Goal: Task Accomplishment & Management: Manage account settings

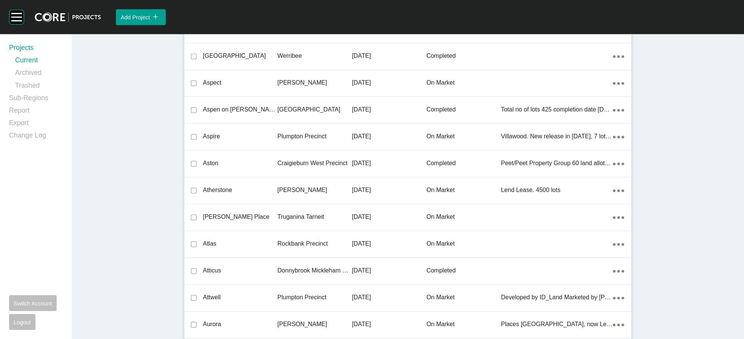
scroll to position [2129, 0]
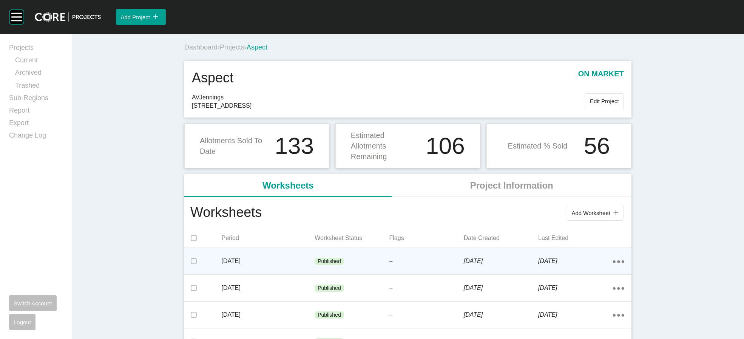
click at [358, 273] on div "Published" at bounding box center [352, 261] width 74 height 23
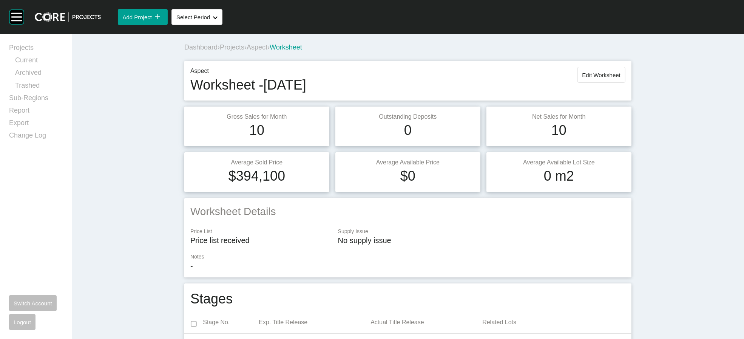
drag, startPoint x: 648, startPoint y: 96, endPoint x: 630, endPoint y: 253, distance: 157.8
click at [621, 78] on span "Edit Worksheet" at bounding box center [602, 75] width 38 height 6
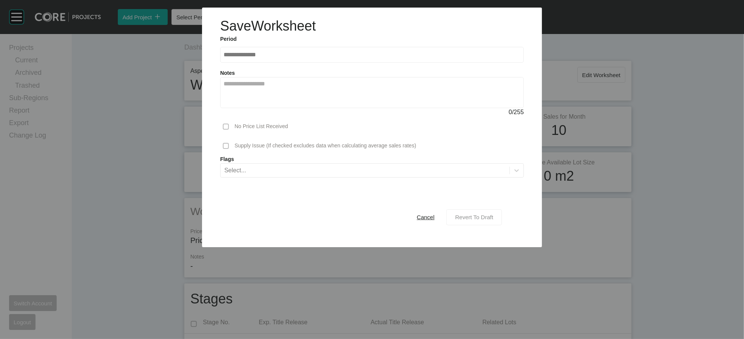
click at [493, 220] on span "Revert To Draft" at bounding box center [474, 217] width 38 height 6
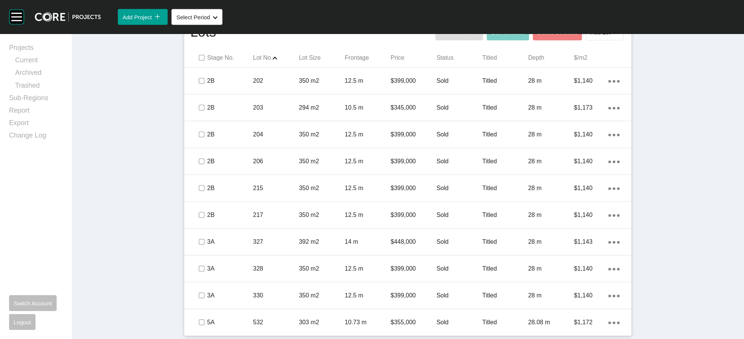
scroll to position [565, 0]
click at [199, 61] on label at bounding box center [202, 58] width 6 height 6
click at [524, 36] on span "Edit Selected" at bounding box center [508, 32] width 33 height 6
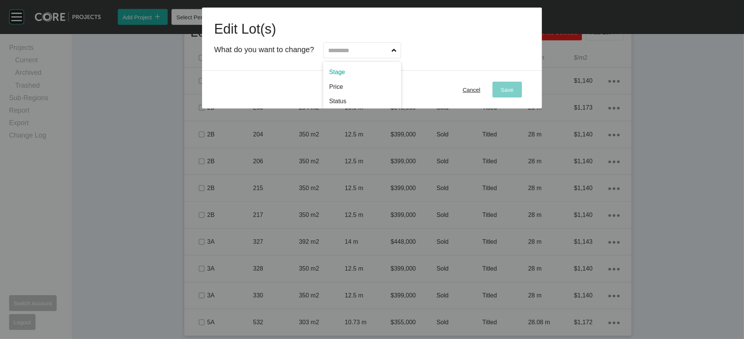
click at [390, 58] on input "text" at bounding box center [358, 50] width 63 height 15
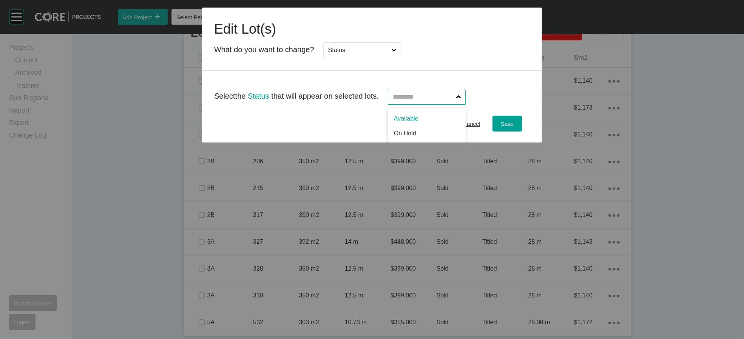
click at [439, 104] on input "text" at bounding box center [422, 96] width 63 height 15
drag, startPoint x: 530, startPoint y: 153, endPoint x: 509, endPoint y: 143, distance: 23.9
click at [516, 129] on div "Save" at bounding box center [507, 124] width 17 height 10
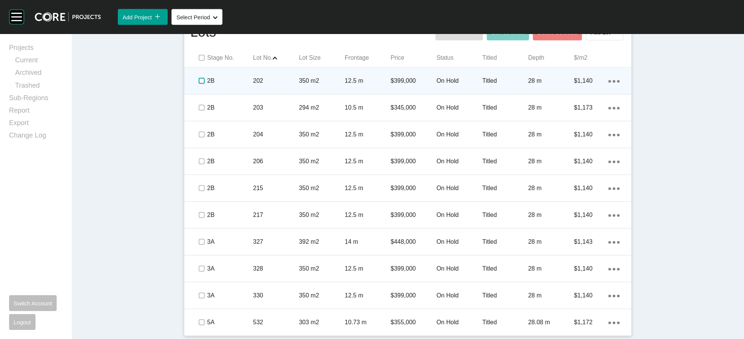
click at [199, 84] on label at bounding box center [202, 81] width 6 height 6
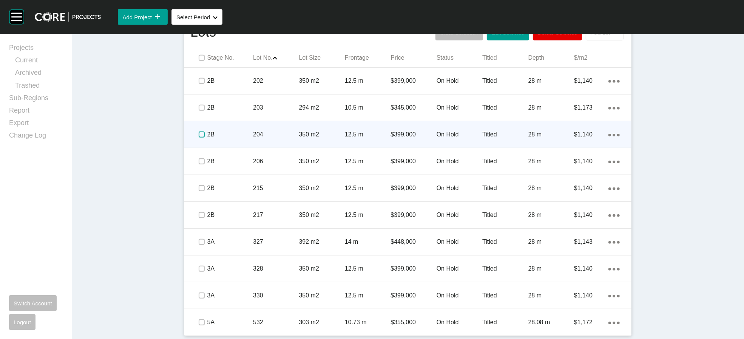
click at [199, 138] on label at bounding box center [202, 134] width 6 height 6
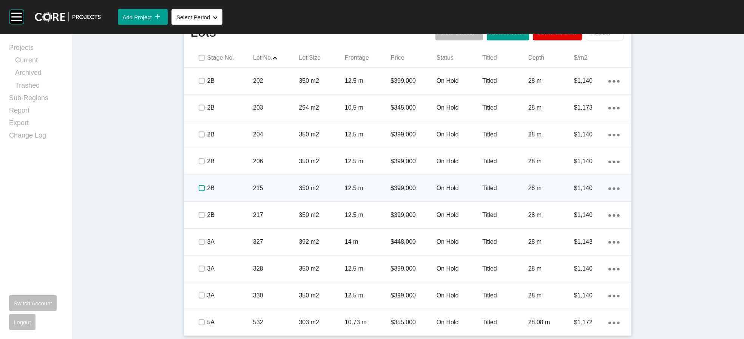
click at [199, 191] on label at bounding box center [202, 188] width 6 height 6
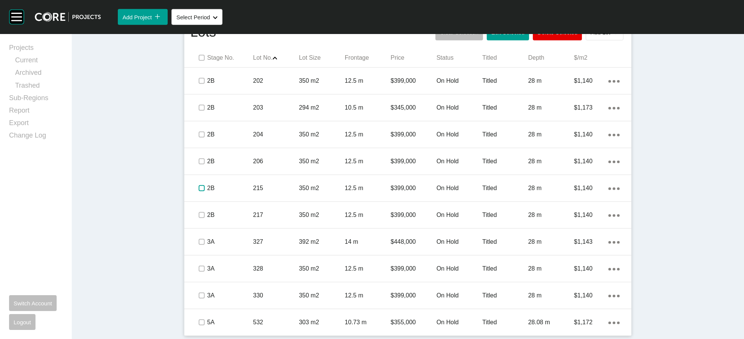
scroll to position [685, 0]
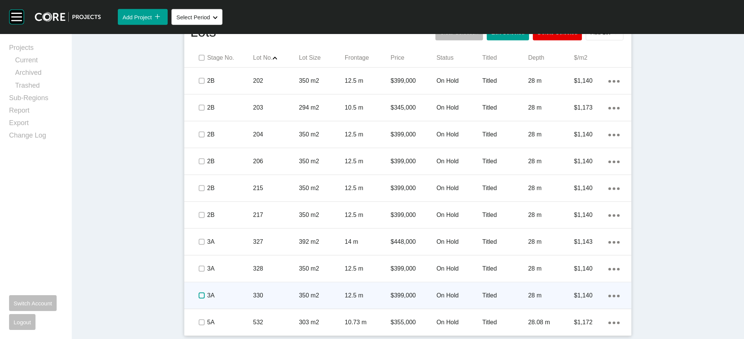
click at [199, 292] on label at bounding box center [202, 295] width 6 height 6
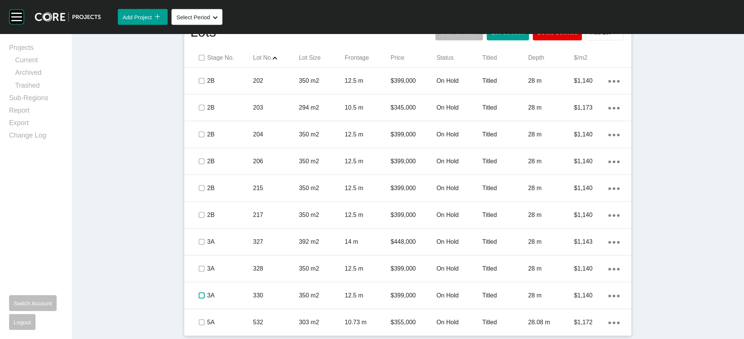
scroll to position [391, 0]
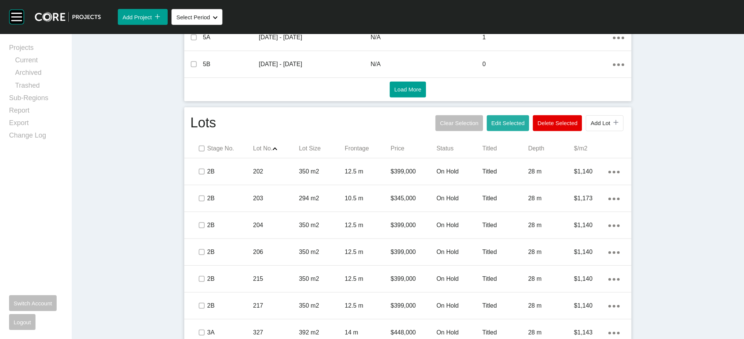
click at [525, 126] on span "Edit Selected" at bounding box center [508, 123] width 33 height 6
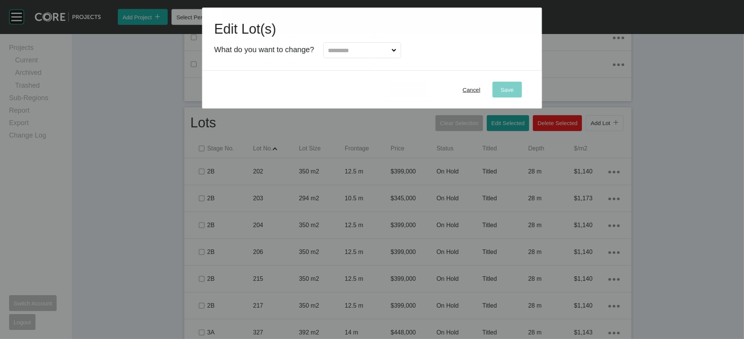
click at [389, 58] on input "text" at bounding box center [358, 50] width 63 height 15
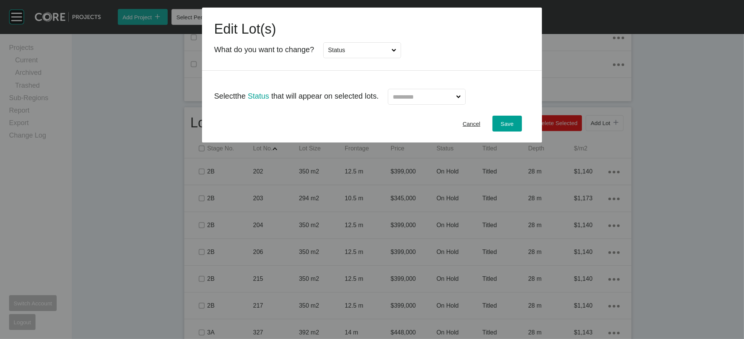
drag, startPoint x: 359, startPoint y: 119, endPoint x: 370, endPoint y: 123, distance: 11.2
click at [419, 104] on input "text" at bounding box center [422, 96] width 63 height 15
type input "*"
click at [516, 129] on div "Save" at bounding box center [507, 124] width 17 height 10
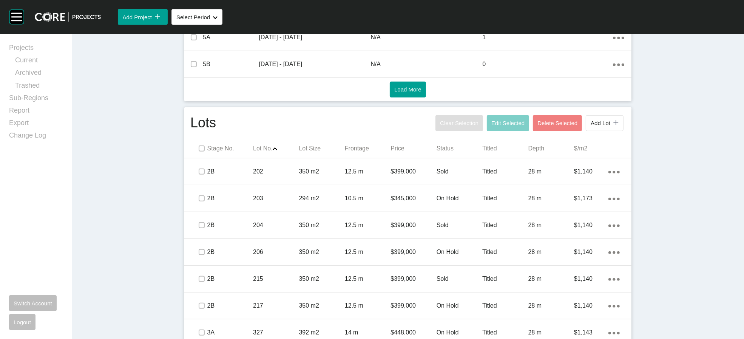
scroll to position [0, 0]
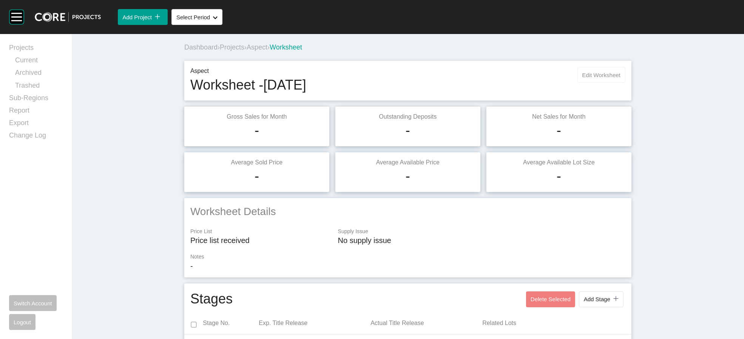
click at [621, 78] on span "Edit Worksheet" at bounding box center [602, 75] width 38 height 6
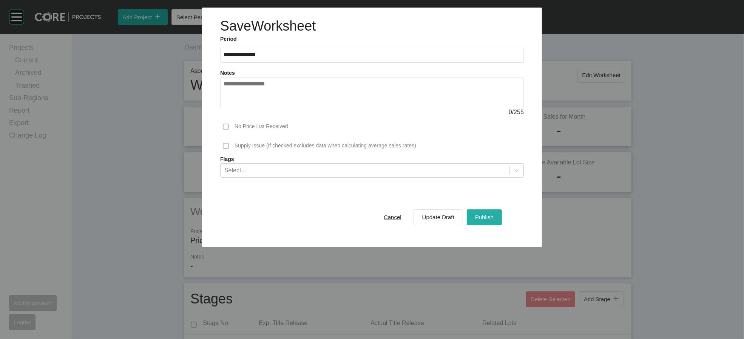
click at [494, 220] on span "Publish" at bounding box center [484, 217] width 19 height 6
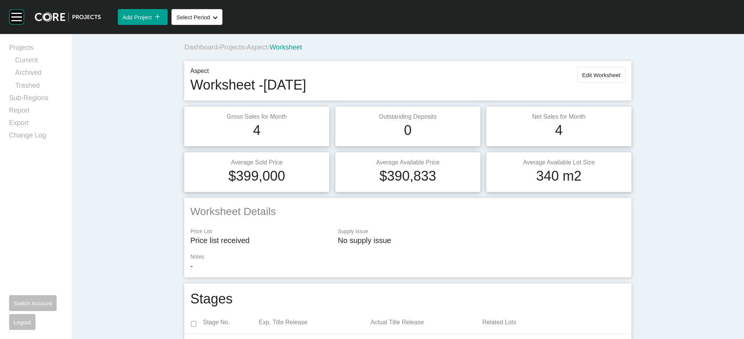
click at [220, 51] on span "Projects" at bounding box center [232, 47] width 25 height 8
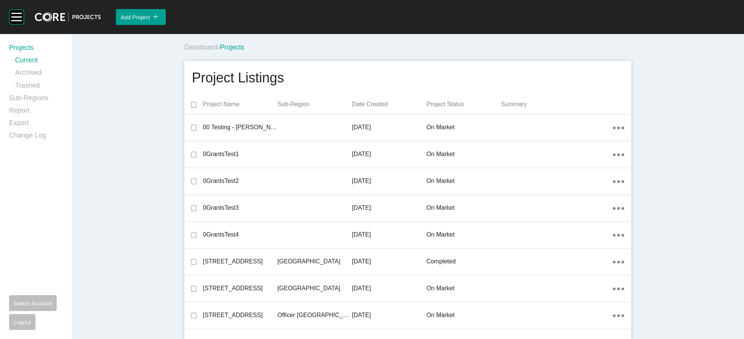
scroll to position [3299, 0]
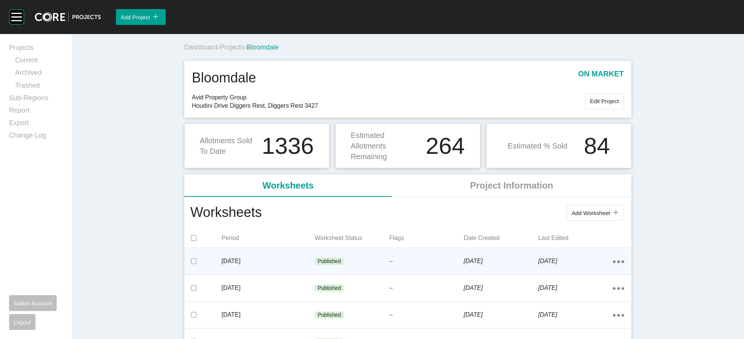
click at [315, 273] on div "Published" at bounding box center [352, 261] width 74 height 23
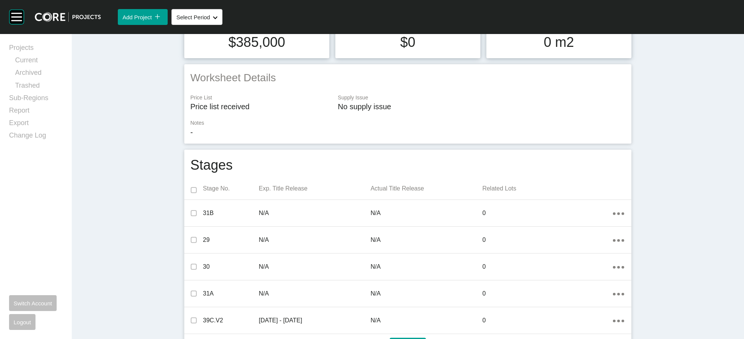
scroll to position [14, 0]
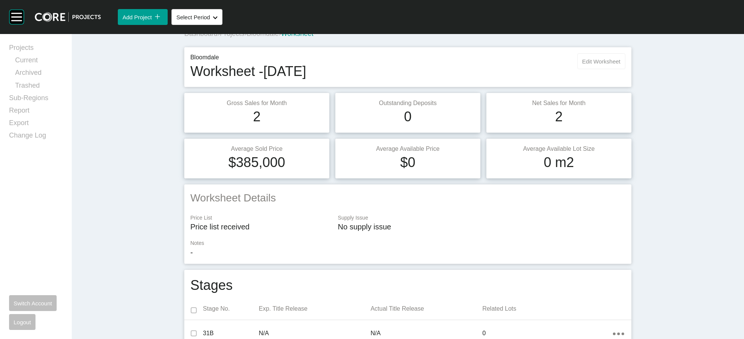
click at [621, 65] on span "Edit Worksheet" at bounding box center [602, 61] width 38 height 6
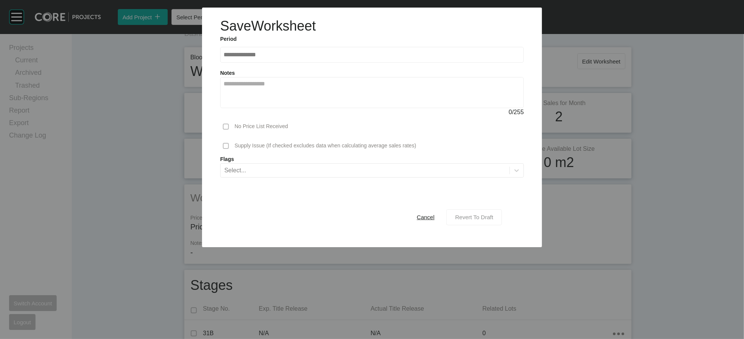
drag, startPoint x: 520, startPoint y: 260, endPoint x: 515, endPoint y: 263, distance: 6.5
click at [502, 225] on button "Revert To Draft" at bounding box center [475, 217] width 56 height 16
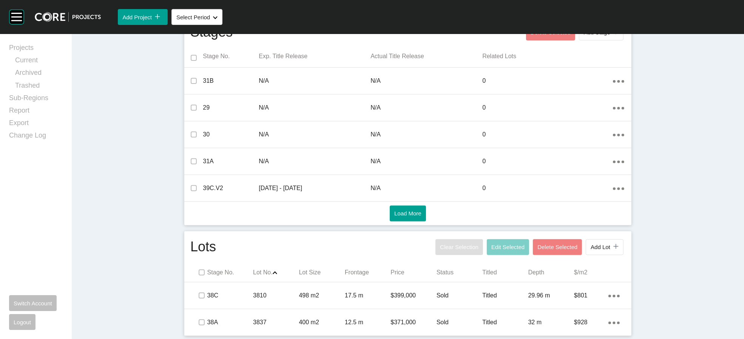
scroll to position [417, 0]
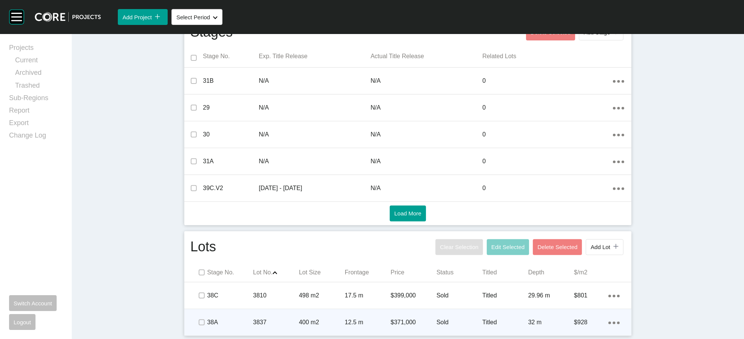
click at [504, 311] on div "Titled" at bounding box center [505, 322] width 46 height 23
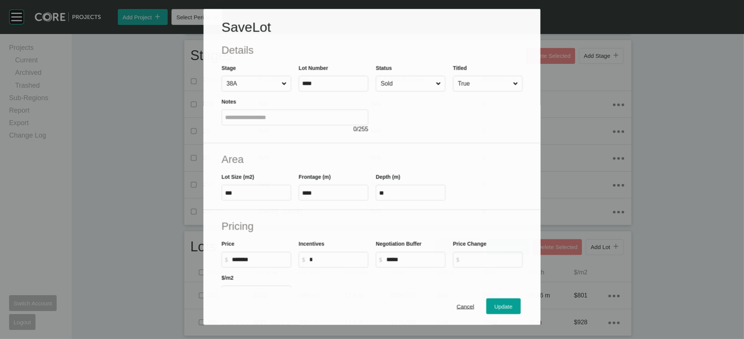
scroll to position [388, 0]
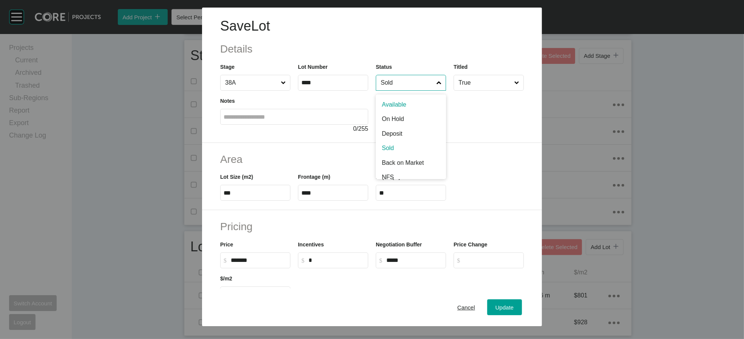
drag, startPoint x: 400, startPoint y: 100, endPoint x: 395, endPoint y: 116, distance: 17.6
click at [400, 90] on input "Sold" at bounding box center [407, 82] width 56 height 15
drag, startPoint x: 394, startPoint y: 144, endPoint x: 514, endPoint y: 241, distance: 154.7
click at [516, 302] on div "Update" at bounding box center [505, 307] width 22 height 10
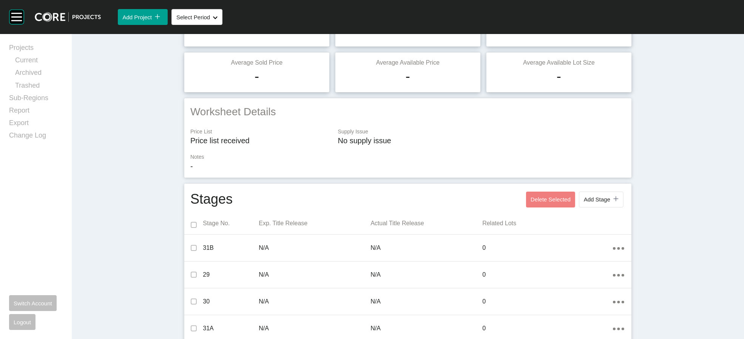
scroll to position [40, 0]
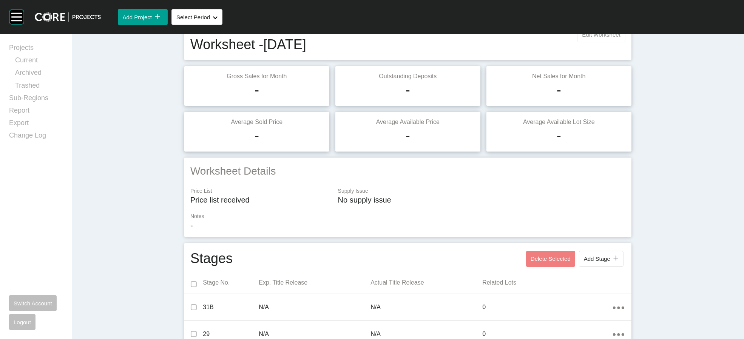
click at [621, 38] on span "Edit Worksheet" at bounding box center [602, 34] width 38 height 6
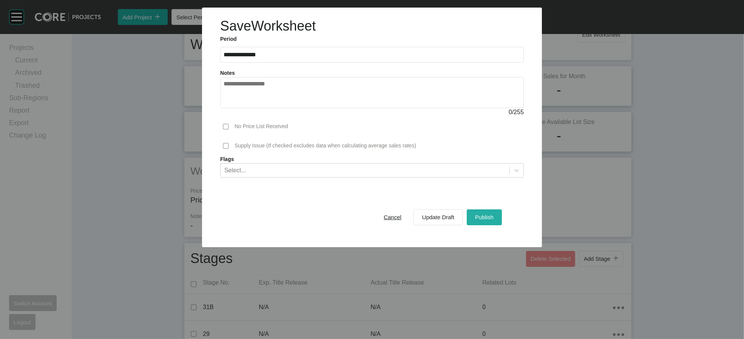
click at [494, 220] on span "Publish" at bounding box center [484, 217] width 19 height 6
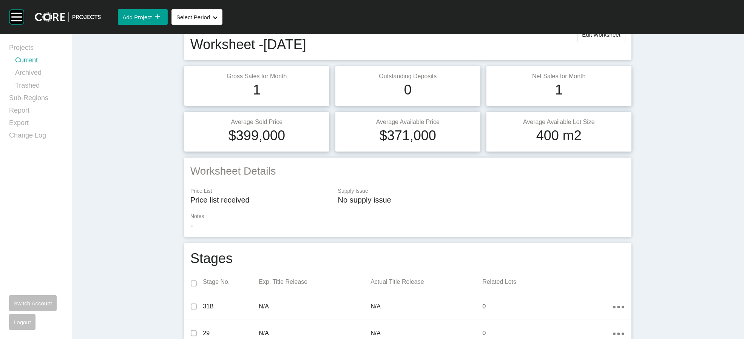
click at [40, 65] on link "Current" at bounding box center [39, 62] width 48 height 12
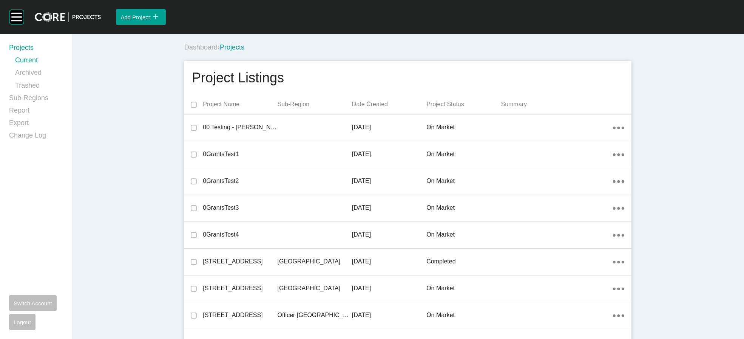
scroll to position [4102, 0]
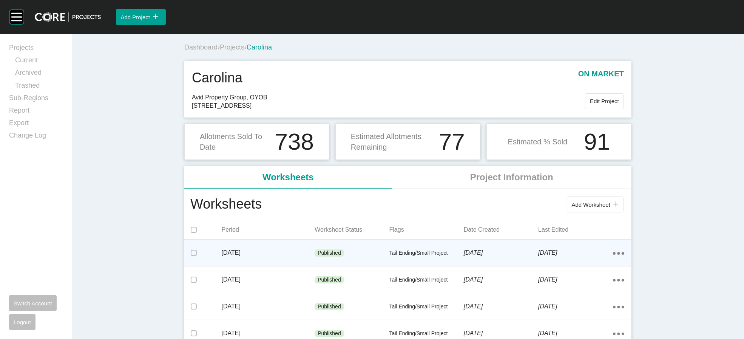
click at [366, 264] on div "Published" at bounding box center [352, 253] width 74 height 23
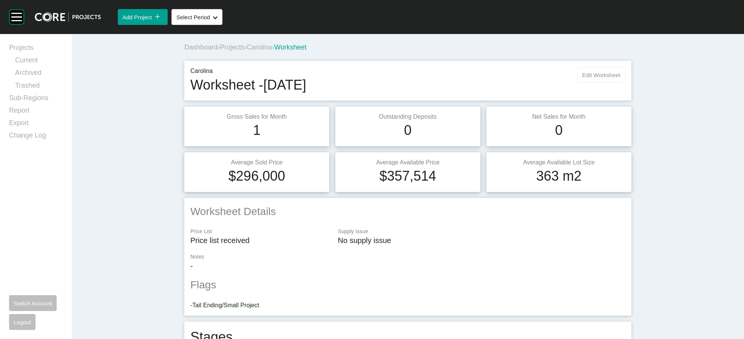
click at [621, 78] on span "Edit Worksheet" at bounding box center [602, 75] width 38 height 6
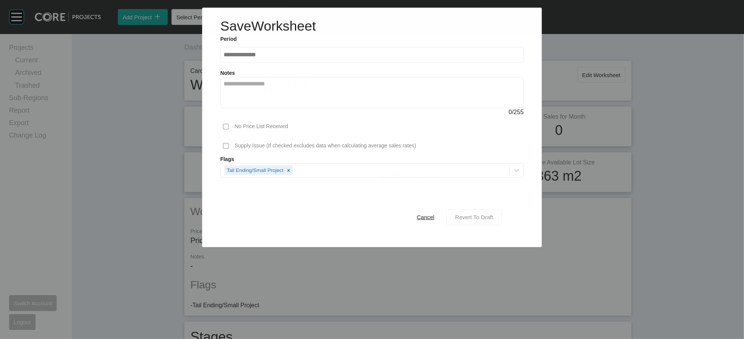
click at [493, 220] on span "Revert To Draft" at bounding box center [474, 217] width 38 height 6
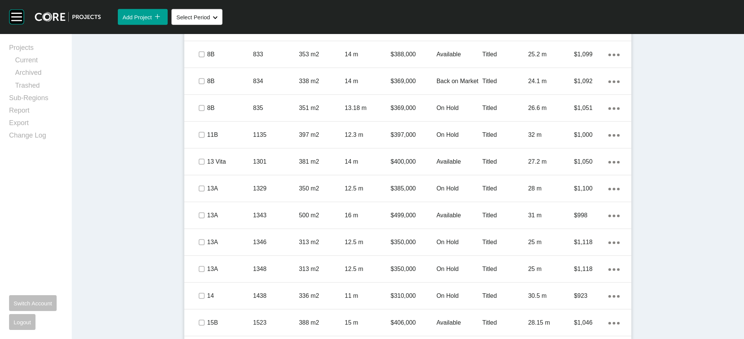
scroll to position [649, 0]
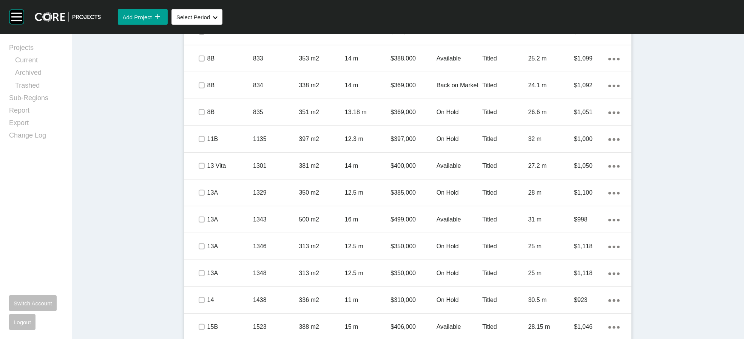
click at [199, 8] on label at bounding box center [202, 5] width 6 height 6
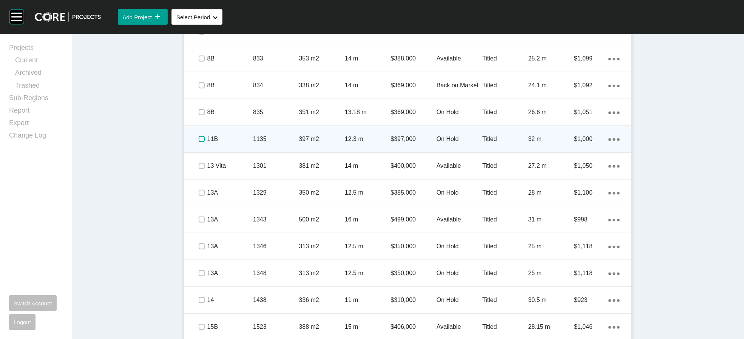
click at [199, 142] on label at bounding box center [202, 139] width 6 height 6
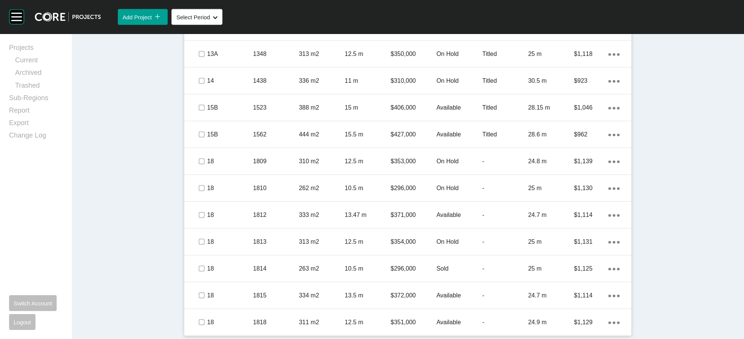
scroll to position [1084, 0]
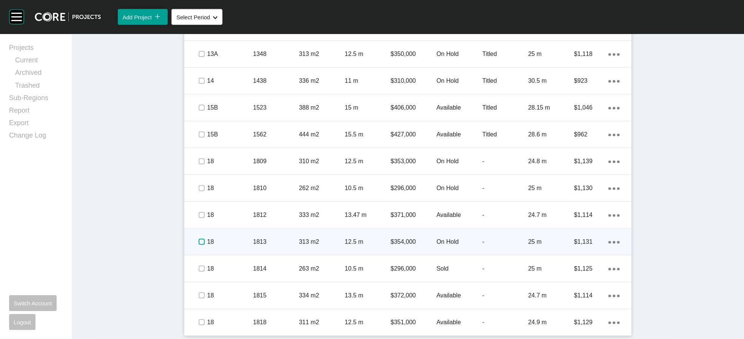
click at [199, 245] on label at bounding box center [202, 242] width 6 height 6
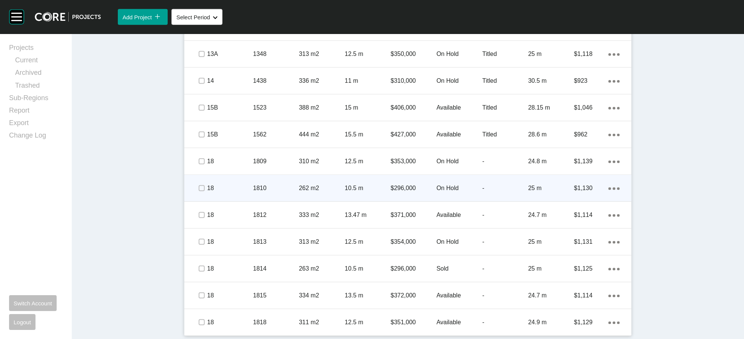
click at [196, 194] on span at bounding box center [201, 187] width 11 height 11
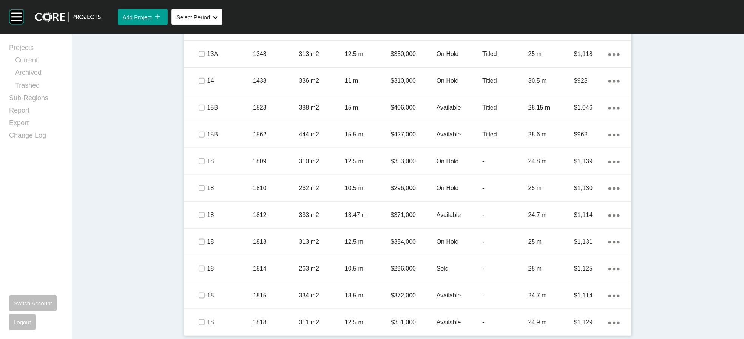
scroll to position [1138, 0]
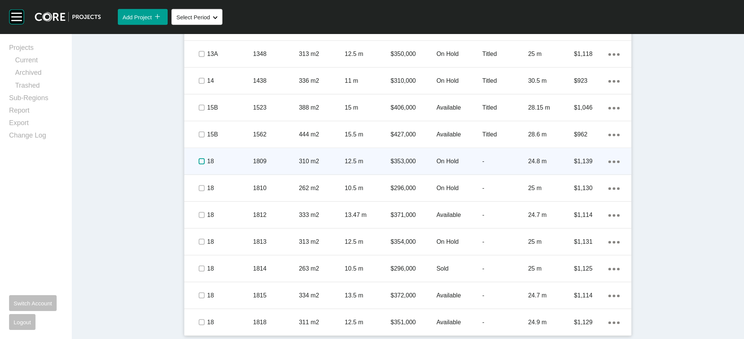
click at [199, 158] on label at bounding box center [202, 161] width 6 height 6
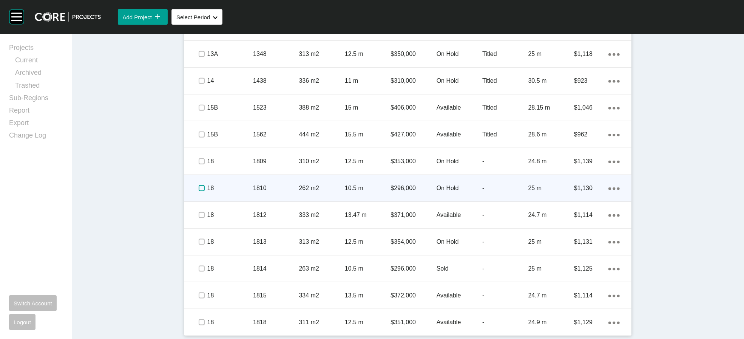
click at [199, 185] on label at bounding box center [202, 188] width 6 height 6
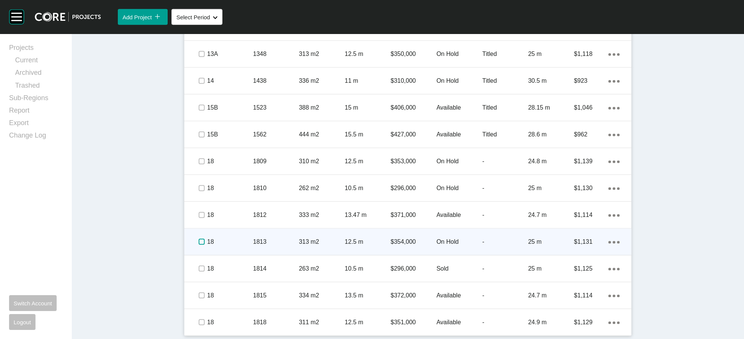
click at [199, 245] on label at bounding box center [202, 242] width 6 height 6
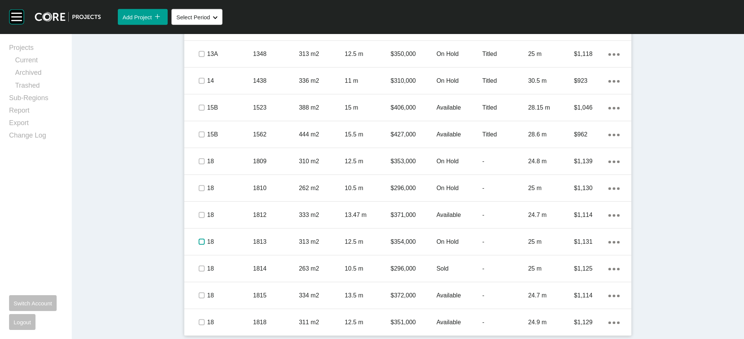
scroll to position [1167, 0]
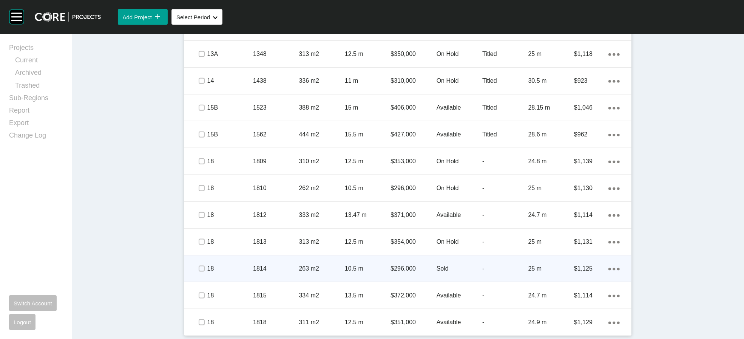
click at [510, 264] on p "-" at bounding box center [505, 268] width 46 height 8
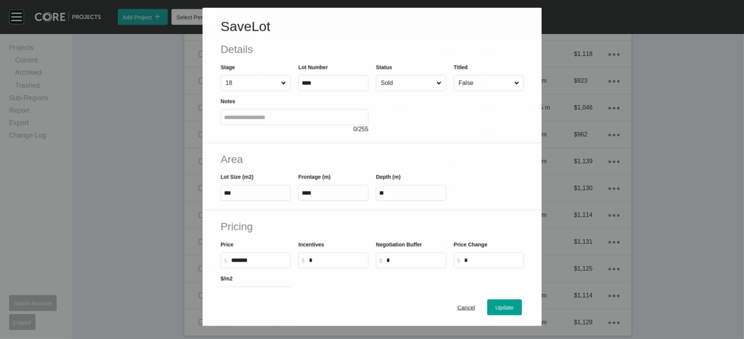
scroll to position [1138, 0]
click at [380, 90] on input "Sold" at bounding box center [407, 82] width 56 height 15
click at [514, 304] on span "Update" at bounding box center [505, 307] width 18 height 6
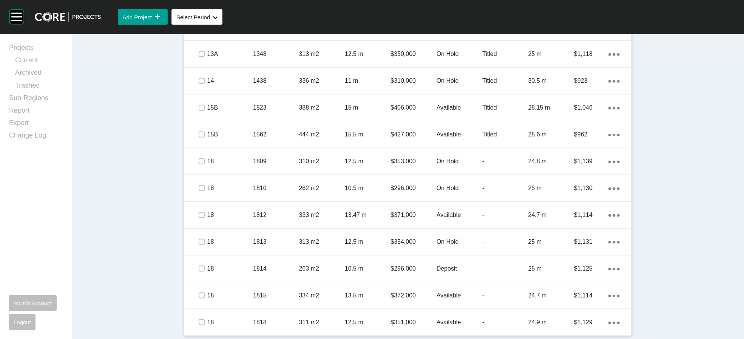
scroll to position [1091, 0]
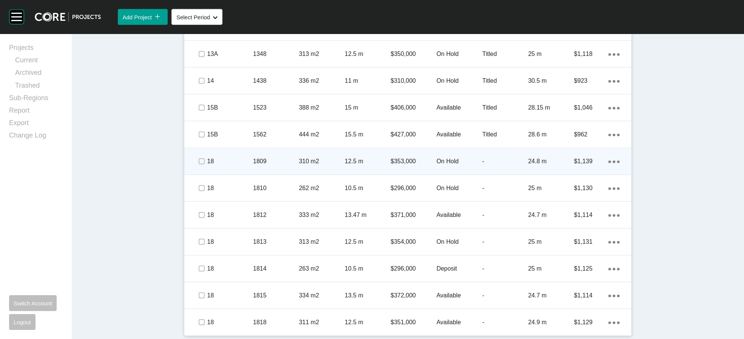
click at [391, 165] on p "$353,000" at bounding box center [414, 161] width 46 height 8
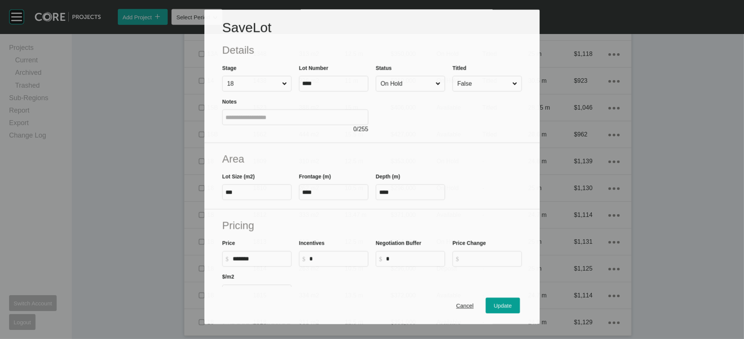
scroll to position [1062, 0]
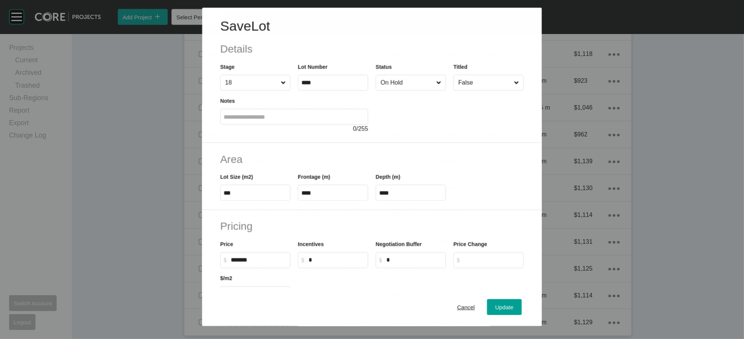
click at [388, 90] on input "On Hold" at bounding box center [407, 82] width 56 height 15
click at [533, 316] on div "Cancel Update" at bounding box center [372, 307] width 340 height 38
click at [522, 311] on button "Update" at bounding box center [504, 307] width 35 height 16
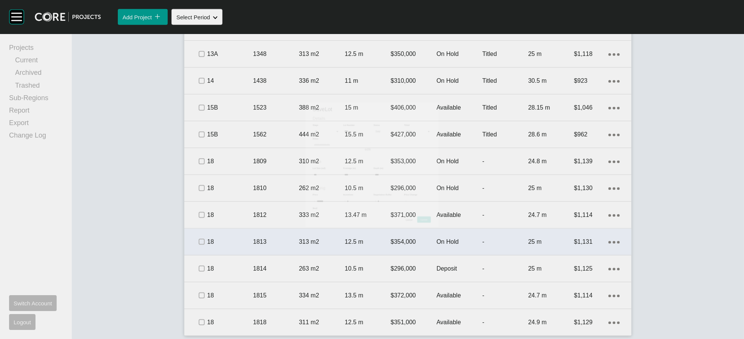
scroll to position [1091, 0]
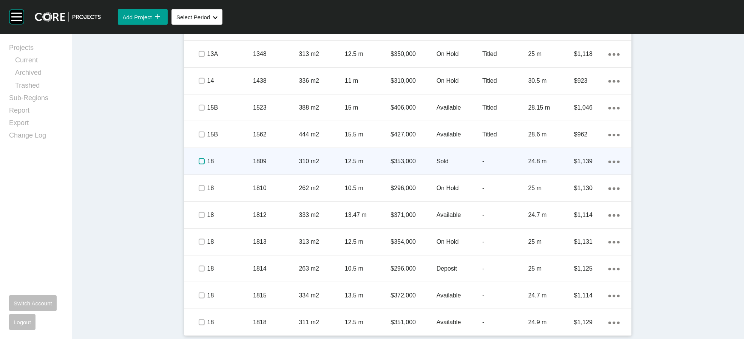
click at [199, 164] on label at bounding box center [202, 161] width 6 height 6
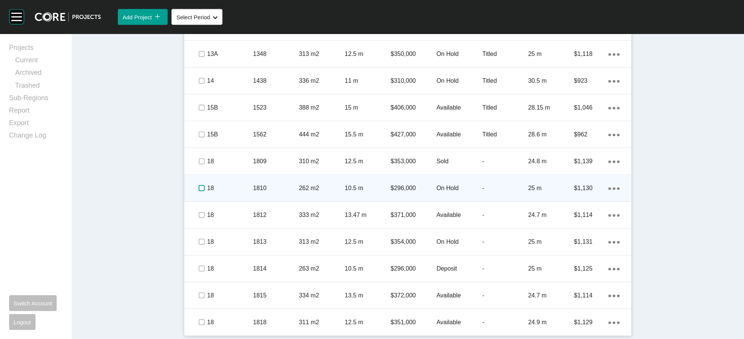
click at [199, 191] on label at bounding box center [202, 188] width 6 height 6
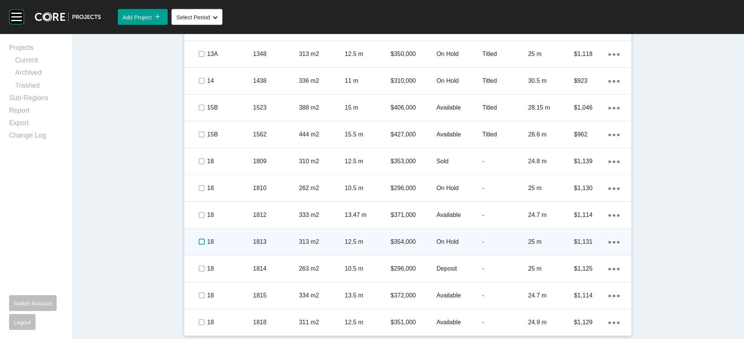
click at [199, 245] on label at bounding box center [202, 242] width 6 height 6
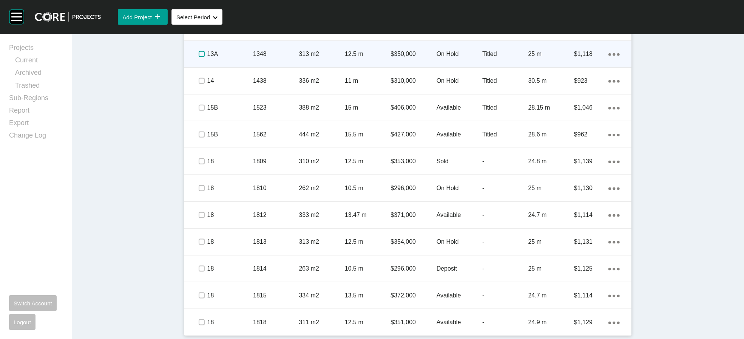
click at [199, 57] on label at bounding box center [202, 54] width 6 height 6
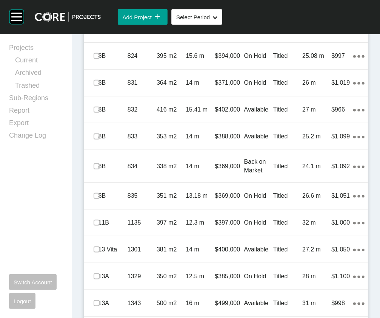
scroll to position [672, 0]
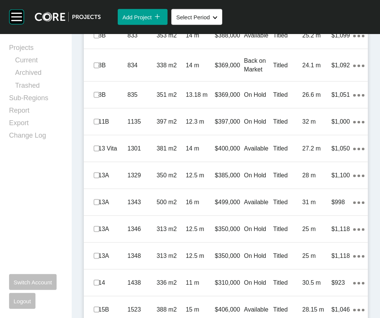
click at [373, 281] on div "Group 2 Created with Sketch. . Add Project icon/tick copy 11 Created with Sketc…" at bounding box center [190, 159] width 380 height 318
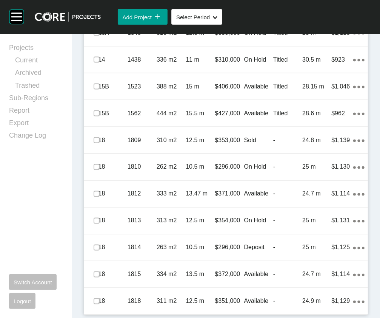
scroll to position [1023, 0]
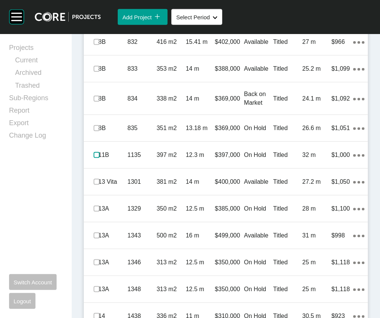
scroll to position [635, 0]
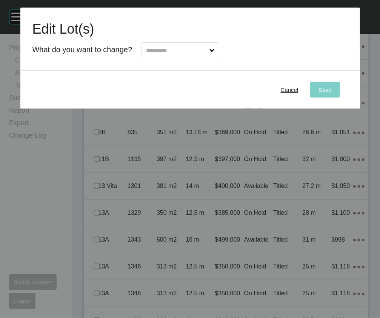
drag, startPoint x: 167, startPoint y: 63, endPoint x: 170, endPoint y: 74, distance: 10.8
click at [167, 58] on input "text" at bounding box center [176, 50] width 63 height 15
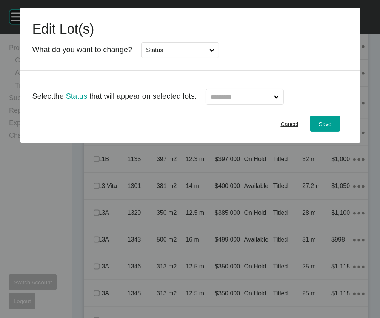
click at [247, 104] on input "text" at bounding box center [240, 96] width 63 height 15
type input "*"
click at [324, 131] on button "Save" at bounding box center [325, 124] width 29 height 16
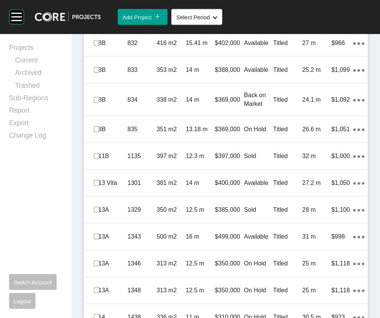
scroll to position [626, 0]
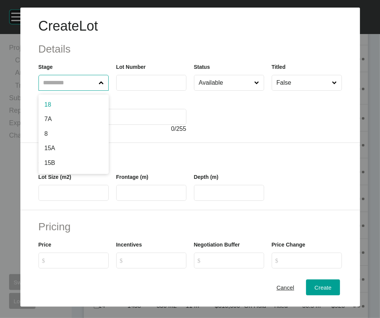
click at [67, 90] on input "text" at bounding box center [70, 82] width 56 height 15
click at [277, 287] on span "Cancel" at bounding box center [286, 287] width 18 height 6
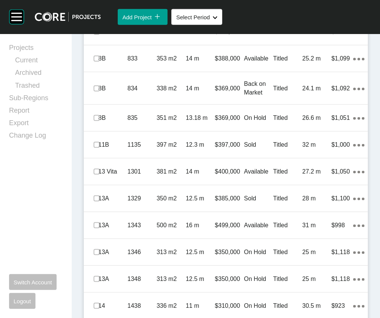
click at [306, 9] on p "26 m" at bounding box center [317, 5] width 29 height 8
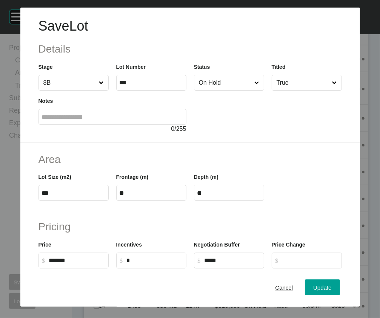
click at [224, 90] on input "On Hold" at bounding box center [226, 82] width 56 height 15
click at [310, 289] on button "Update" at bounding box center [322, 288] width 35 height 16
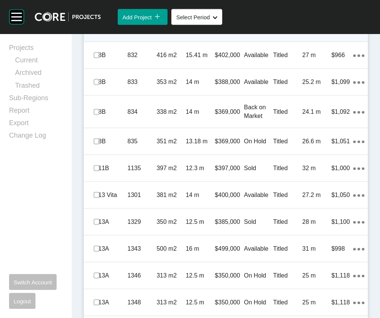
click at [276, 40] on div "Titled" at bounding box center [288, 28] width 29 height 23
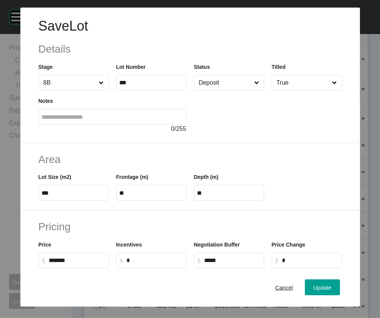
scroll to position [265, 0]
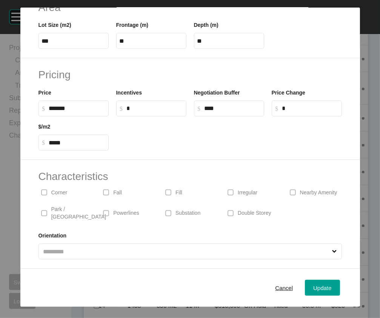
drag, startPoint x: 224, startPoint y: 59, endPoint x: 113, endPoint y: 55, distance: 111.1
click at [99, 82] on div "Price $ Created with Sketch. $ ******* Incentives $ Created with Sketch. $ * Ne…" at bounding box center [190, 99] width 311 height 34
type input "*****"
click at [332, 291] on span "Update" at bounding box center [323, 287] width 18 height 6
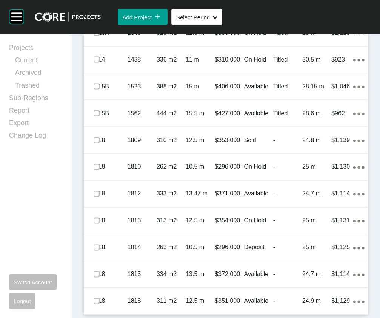
scroll to position [973, 0]
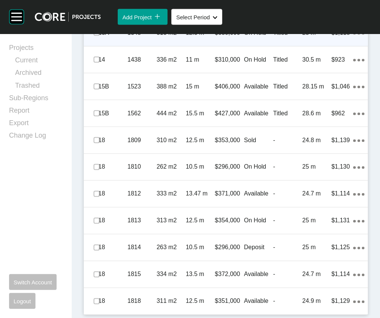
click at [306, 45] on div "25 m" at bounding box center [317, 32] width 29 height 23
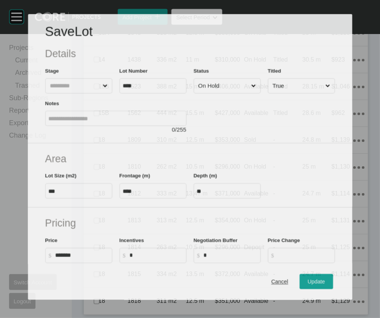
scroll to position [943, 0]
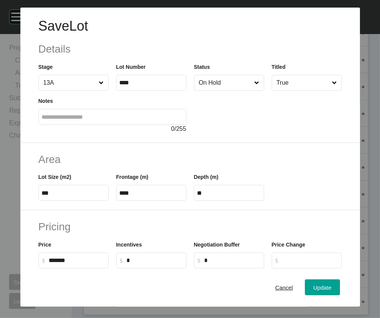
drag, startPoint x: 237, startPoint y: 112, endPoint x: 232, endPoint y: 136, distance: 24.2
click at [236, 112] on div at bounding box center [268, 112] width 148 height 43
click at [224, 90] on input "On Hold" at bounding box center [226, 82] width 56 height 15
click at [312, 289] on div "Update" at bounding box center [323, 287] width 22 height 10
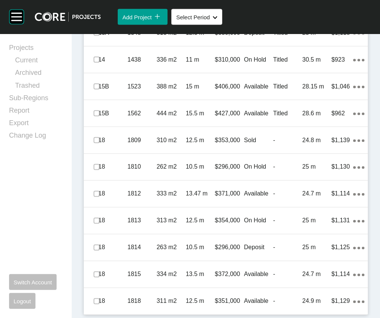
scroll to position [1061, 0]
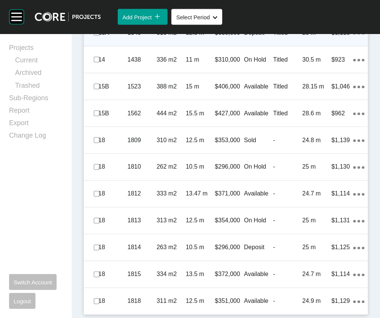
click at [358, 35] on ellipse at bounding box center [359, 33] width 3 height 3
click at [316, 179] on link "Duplicate" at bounding box center [309, 177] width 28 height 11
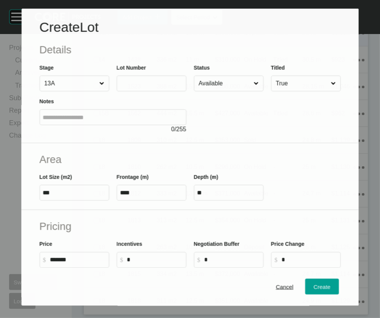
scroll to position [1032, 0]
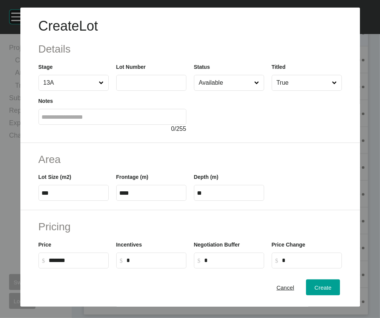
click at [128, 91] on label at bounding box center [151, 83] width 70 height 16
click at [128, 86] on input "text" at bounding box center [151, 82] width 63 height 6
type input "****"
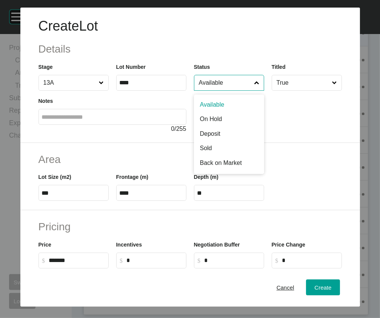
click at [198, 90] on input "Available" at bounding box center [226, 82] width 56 height 15
type input "*******"
click at [210, 90] on input "Sold" at bounding box center [226, 82] width 56 height 15
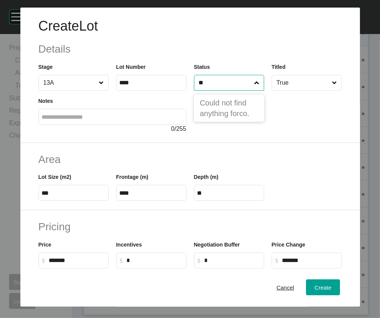
type input "*"
type input "***"
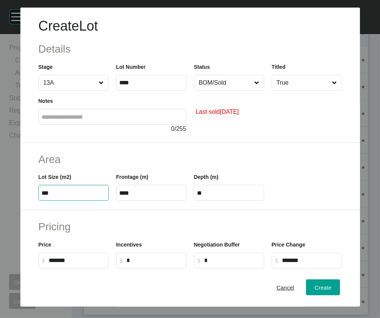
drag, startPoint x: 16, startPoint y: 235, endPoint x: -64, endPoint y: 230, distance: 79.9
click at [0, 230] on html "Create Lot Details Stage 13A Lot Number **** Status BOM/Sold Titled True Notes …" at bounding box center [193, 159] width 387 height 318
type input "***"
type input "****"
type input "***"
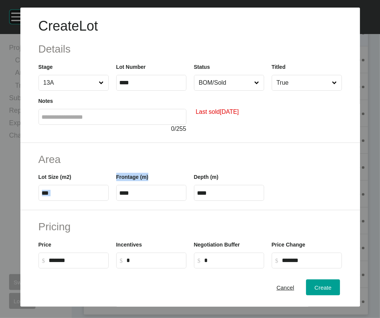
drag, startPoint x: 130, startPoint y: 244, endPoint x: 62, endPoint y: 235, distance: 68.9
click at [62, 201] on div "Lot Size (m2) *** Frontage (m) **** Depth (m) ****" at bounding box center [190, 184] width 311 height 34
drag, startPoint x: 134, startPoint y: 238, endPoint x: 74, endPoint y: 239, distance: 59.7
click at [77, 201] on div "Lot Size (m2) *** Frontage (m) **** Depth (m) ****" at bounding box center [190, 184] width 311 height 34
type input "**"
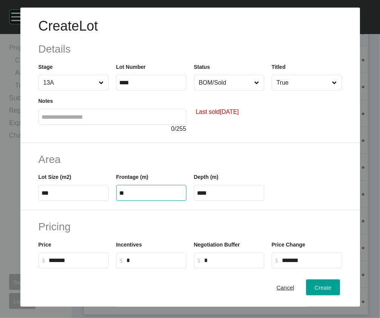
type input "**"
click at [229, 196] on input "**" at bounding box center [229, 193] width 63 height 6
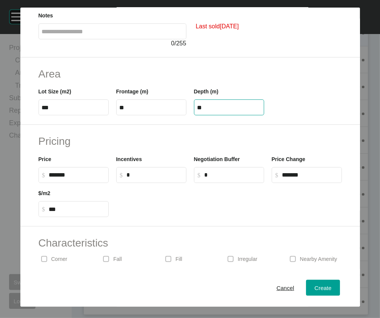
scroll to position [94, 0]
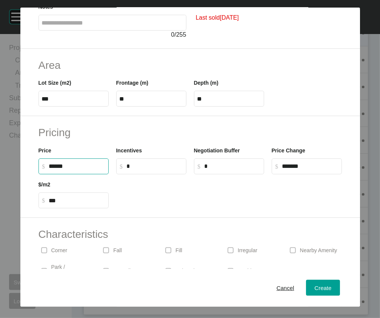
drag, startPoint x: 46, startPoint y: 229, endPoint x: -1, endPoint y: 229, distance: 47.2
click at [0, 229] on html "Create Lot Details Stage 13A Lot Number **** Status BOM/Sold Titled True Notes …" at bounding box center [193, 159] width 387 height 318
type input "*******"
type input "*"
type input "*****"
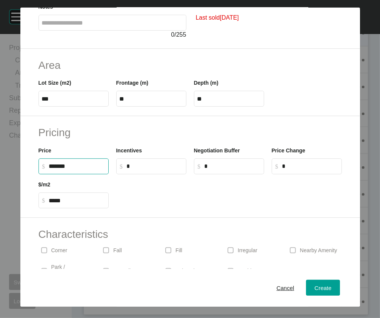
click at [129, 169] on input "*" at bounding box center [155, 166] width 56 height 6
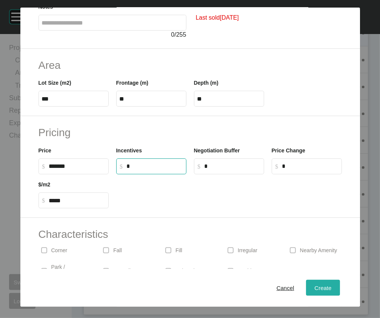
click at [317, 291] on span "Create" at bounding box center [323, 287] width 17 height 6
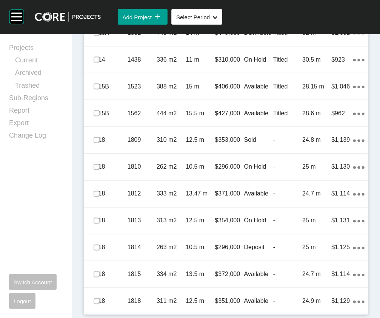
scroll to position [1309, 0]
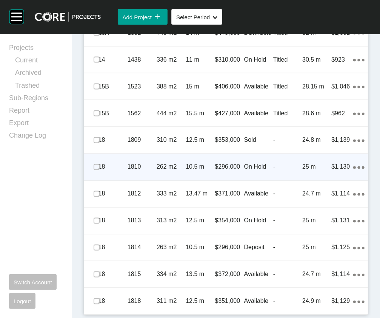
click at [234, 163] on p "$296,000" at bounding box center [229, 167] width 29 height 8
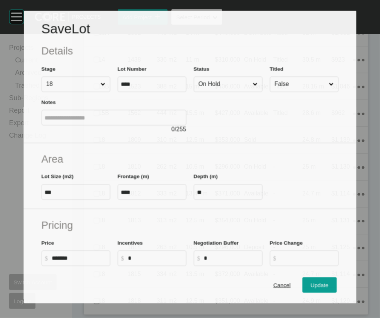
scroll to position [1279, 0]
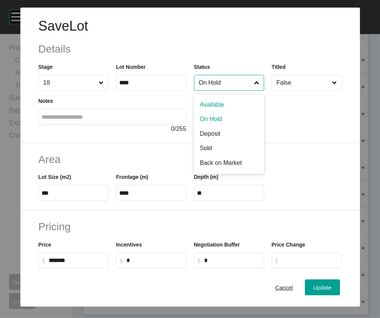
click at [230, 90] on input "On Hold" at bounding box center [226, 82] width 56 height 15
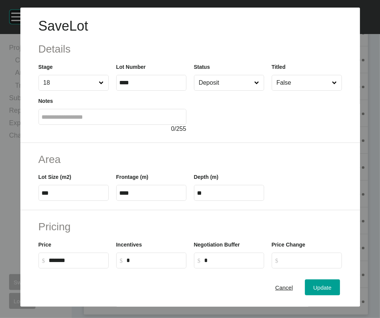
drag, startPoint x: 212, startPoint y: 160, endPoint x: 217, endPoint y: 168, distance: 9.1
click at [320, 291] on span "Update" at bounding box center [323, 287] width 18 height 6
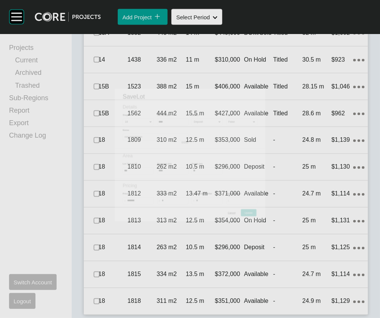
scroll to position [1308, 0]
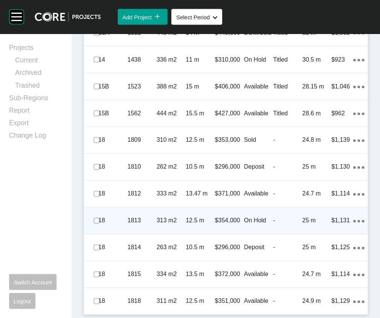
click at [260, 216] on p "On Hold" at bounding box center [258, 220] width 29 height 8
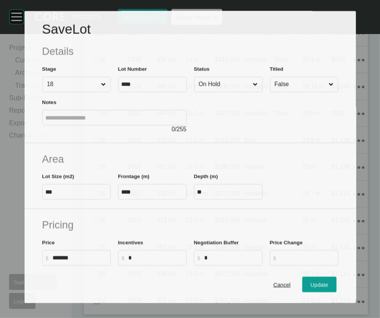
scroll to position [1279, 0]
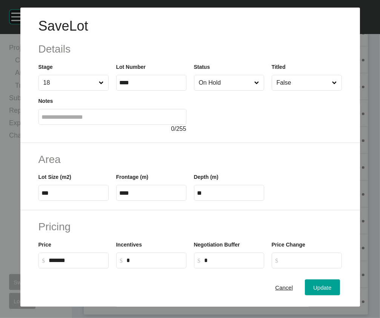
click at [243, 90] on input "On Hold" at bounding box center [226, 82] width 56 height 15
drag, startPoint x: 318, startPoint y: 287, endPoint x: 313, endPoint y: 274, distance: 14.0
click at [318, 288] on span "Update" at bounding box center [323, 287] width 18 height 6
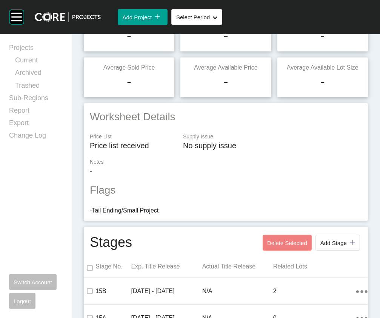
scroll to position [0, 0]
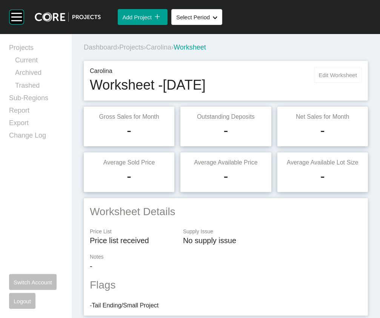
click at [341, 78] on span "Edit Worksheet" at bounding box center [338, 75] width 38 height 6
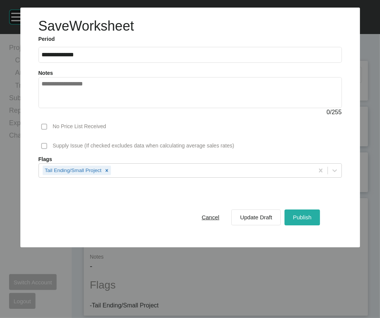
click at [294, 225] on button "Publish" at bounding box center [302, 217] width 35 height 16
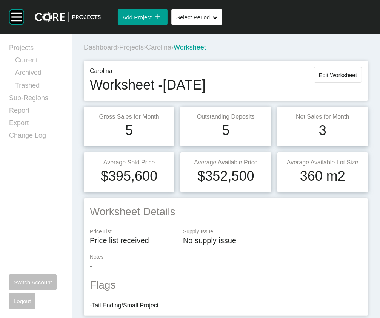
click at [144, 51] on span "Projects" at bounding box center [131, 47] width 25 height 8
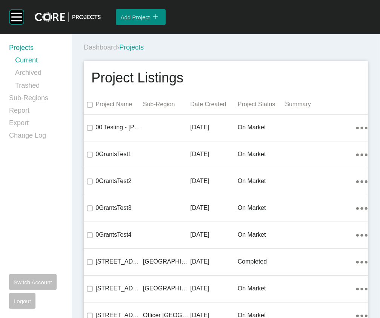
scroll to position [13320, 0]
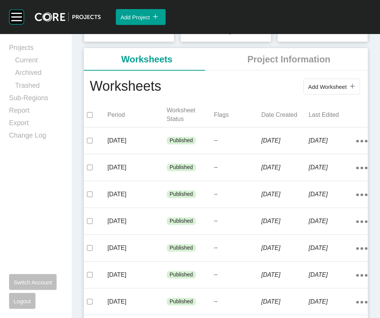
scroll to position [128, 0]
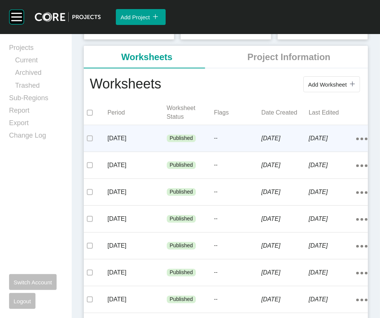
click at [266, 150] on div "1 October 2025" at bounding box center [286, 138] width 48 height 23
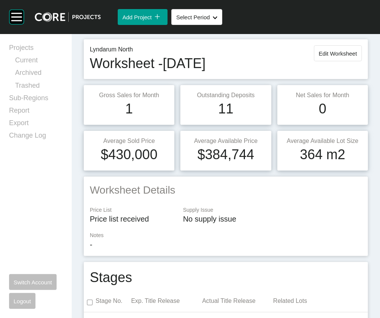
scroll to position [22, 0]
click at [340, 57] on span "Edit Worksheet" at bounding box center [338, 53] width 38 height 6
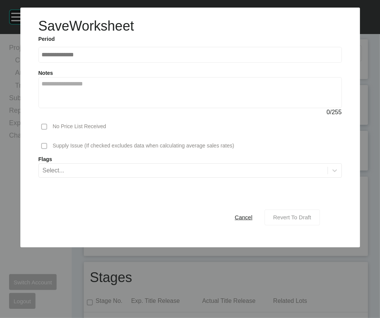
click at [274, 222] on div "Revert To Draft" at bounding box center [293, 217] width 42 height 10
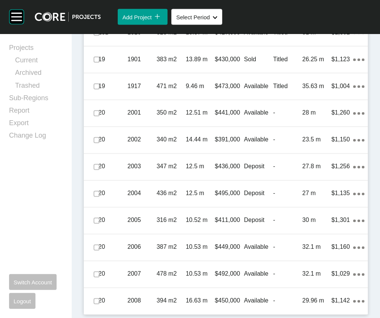
scroll to position [1214, 0]
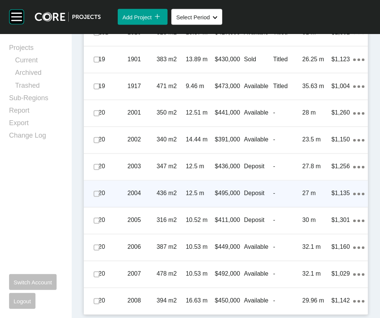
click at [314, 198] on p "27 m" at bounding box center [317, 193] width 29 height 8
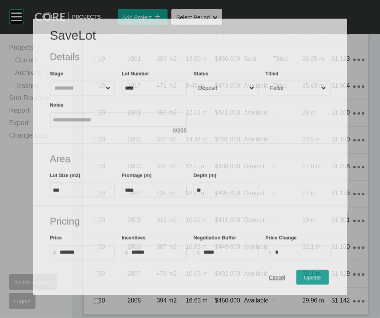
scroll to position [1185, 0]
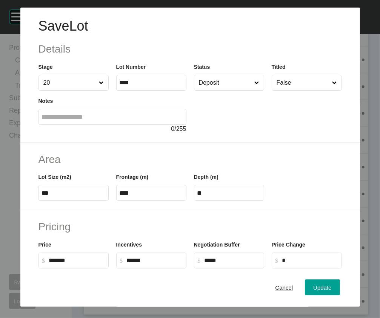
click at [224, 90] on input "Deposit" at bounding box center [226, 82] width 56 height 15
drag, startPoint x: 204, startPoint y: 176, endPoint x: 213, endPoint y: 188, distance: 14.5
click at [317, 292] on div "Update" at bounding box center [323, 287] width 22 height 10
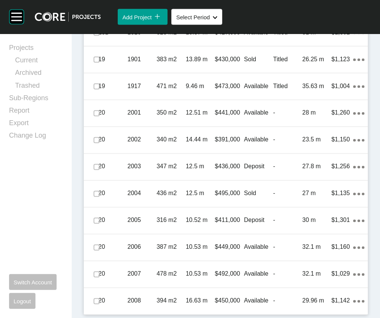
scroll to position [1237, 0]
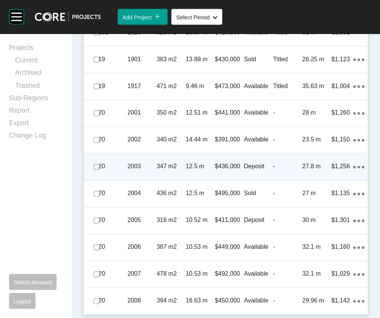
click at [311, 171] on p "27.8 m" at bounding box center [317, 166] width 29 height 8
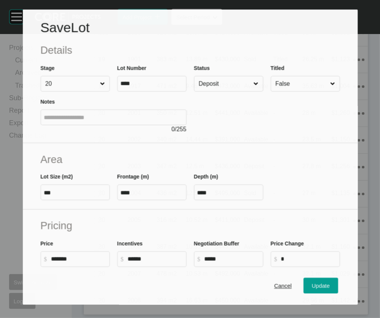
scroll to position [1208, 0]
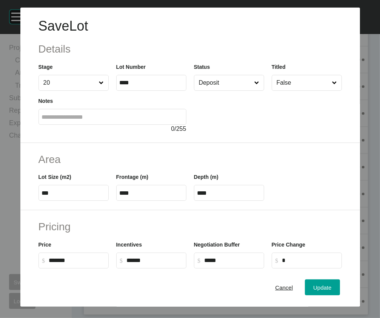
click at [198, 90] on input "Deposit" at bounding box center [226, 82] width 56 height 15
click at [322, 292] on div "Update" at bounding box center [323, 287] width 22 height 10
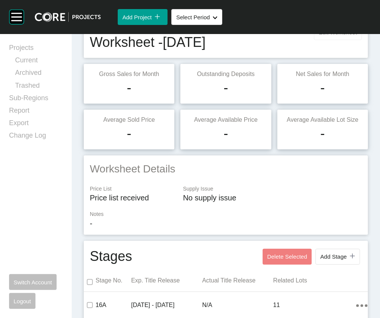
scroll to position [40, 0]
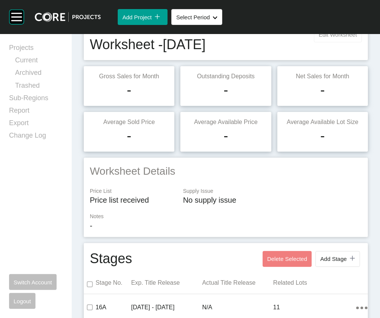
click at [330, 42] on button "Edit Worksheet" at bounding box center [338, 34] width 48 height 16
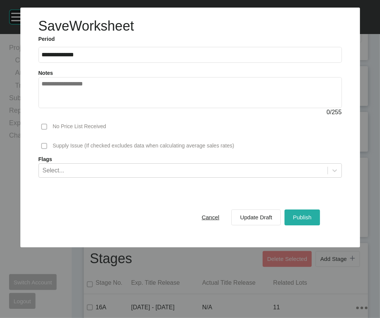
click at [294, 222] on div "Publish" at bounding box center [302, 217] width 22 height 10
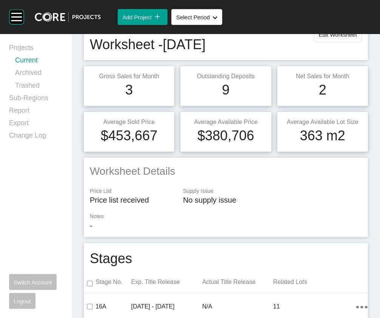
click at [48, 65] on link "Current" at bounding box center [39, 62] width 48 height 12
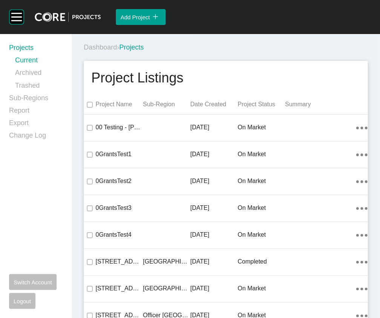
scroll to position [20393, 0]
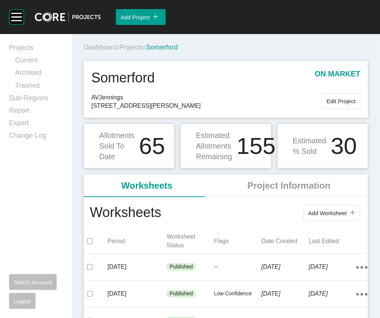
scroll to position [174, 0]
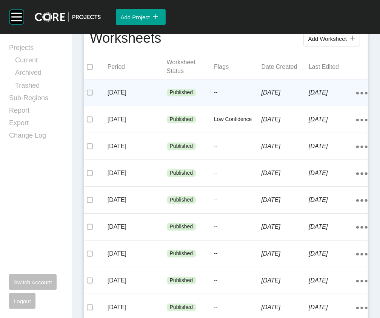
click at [262, 97] on p "6 October 2025" at bounding box center [286, 92] width 48 height 8
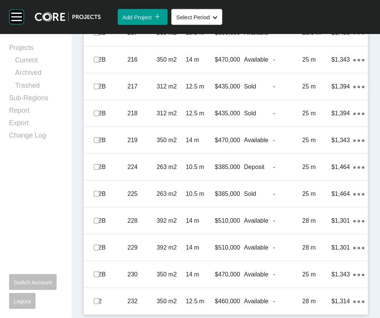
scroll to position [836, 0]
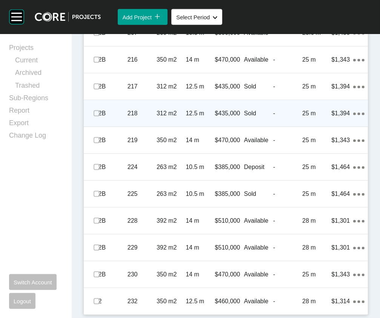
click at [337, 125] on div "$1,394" at bounding box center [343, 113] width 22 height 23
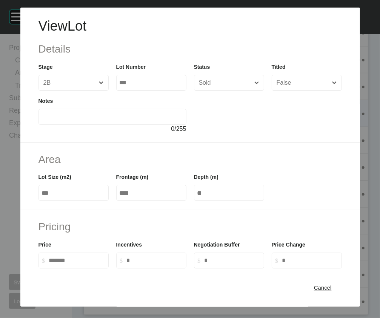
drag, startPoint x: 338, startPoint y: 291, endPoint x: 340, endPoint y: 285, distance: 6.0
click at [334, 289] on div "Cancel" at bounding box center [323, 287] width 22 height 10
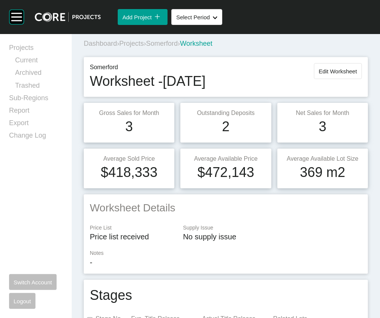
scroll to position [0, 0]
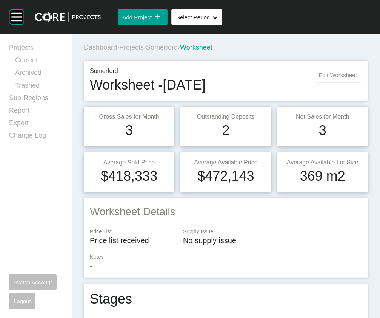
click at [329, 83] on button "Edit Worksheet" at bounding box center [338, 75] width 48 height 16
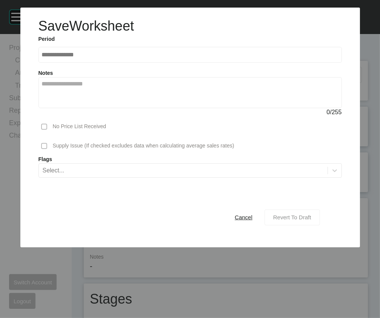
click at [284, 220] on span "Revert To Draft" at bounding box center [293, 217] width 38 height 6
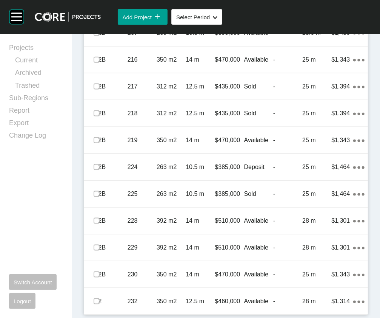
scroll to position [941, 0]
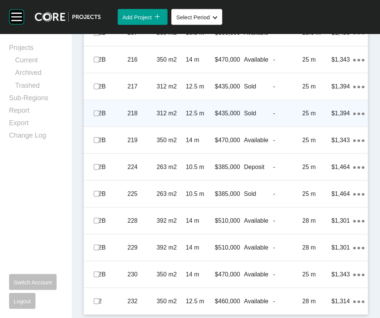
click at [274, 125] on div "-" at bounding box center [288, 113] width 29 height 23
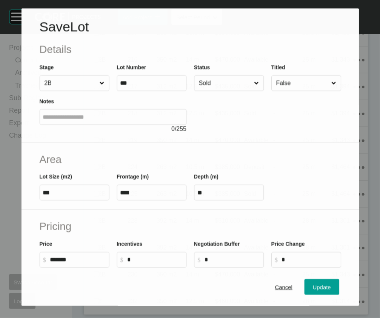
click at [219, 91] on input "Sold" at bounding box center [225, 83] width 56 height 15
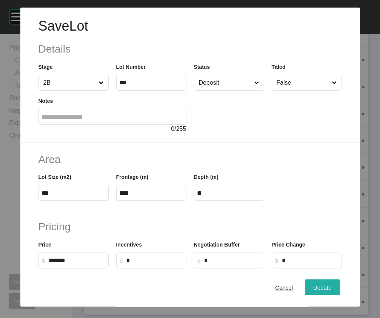
click at [314, 287] on span "Update" at bounding box center [323, 287] width 18 height 6
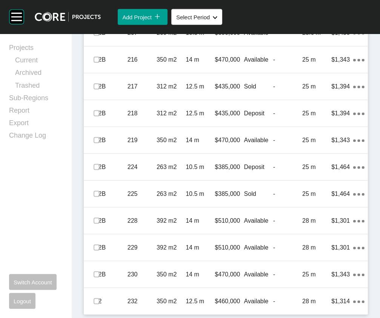
click at [320, 206] on div "25 m" at bounding box center [317, 193] width 29 height 23
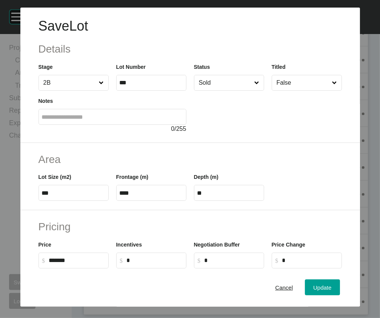
click at [225, 90] on input "Sold" at bounding box center [226, 82] width 56 height 15
drag, startPoint x: 328, startPoint y: 295, endPoint x: 331, endPoint y: 289, distance: 6.1
click at [328, 292] on div "Update" at bounding box center [323, 287] width 22 height 10
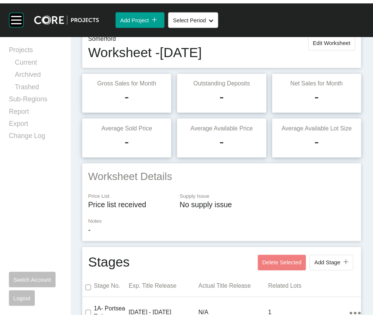
scroll to position [0, 0]
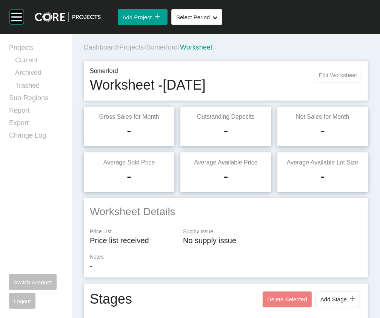
click at [320, 83] on button "Edit Worksheet" at bounding box center [338, 75] width 48 height 16
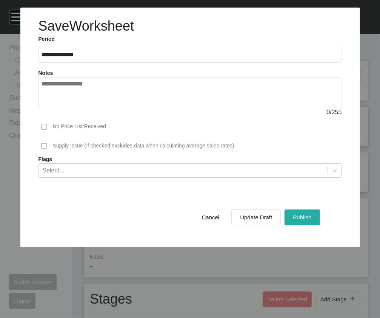
click at [310, 220] on span "Publish" at bounding box center [302, 217] width 19 height 6
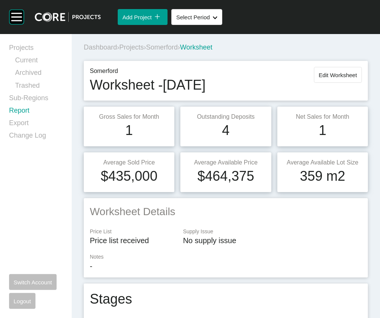
click at [43, 118] on link "Report" at bounding box center [36, 112] width 54 height 12
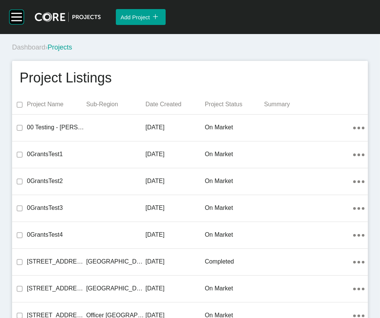
click at [174, 108] on p "Date Created" at bounding box center [175, 104] width 59 height 8
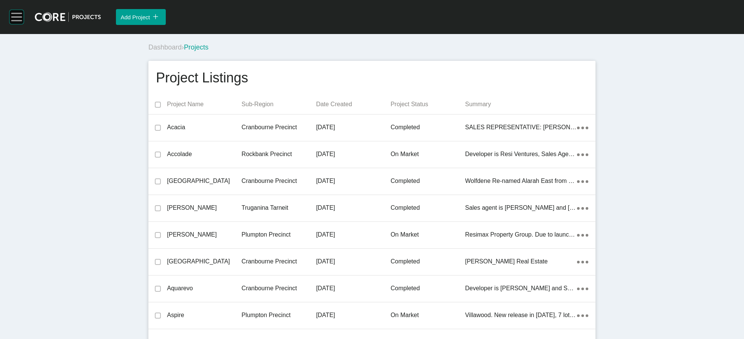
click at [17, 17] on rect at bounding box center [16, 17] width 14 height 14
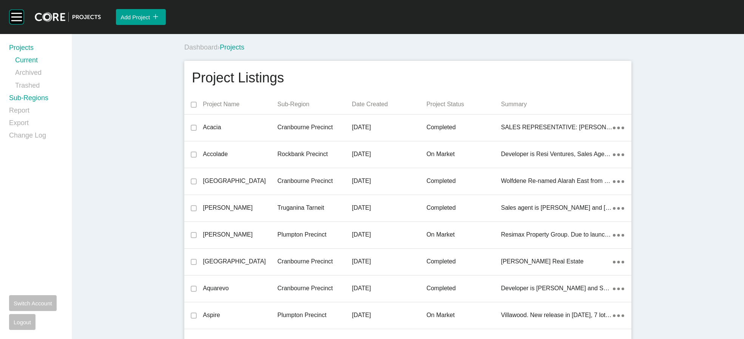
click at [42, 106] on link "Sub-Regions" at bounding box center [36, 99] width 54 height 12
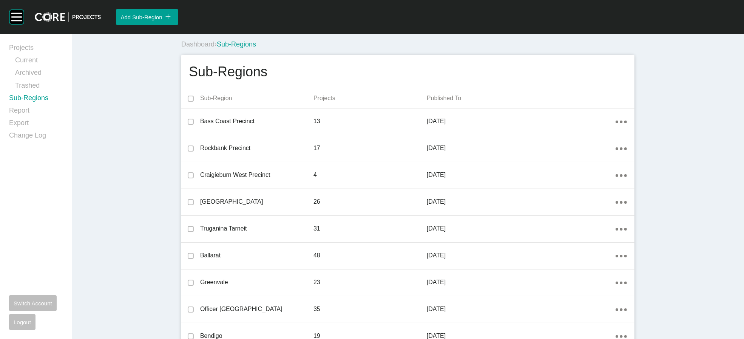
click at [380, 102] on p "Published To" at bounding box center [521, 98] width 189 height 8
click at [31, 118] on link "Report" at bounding box center [36, 112] width 54 height 12
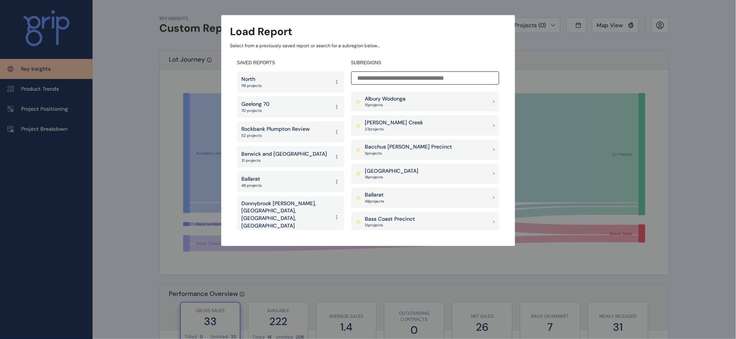
scroll to position [139, 0]
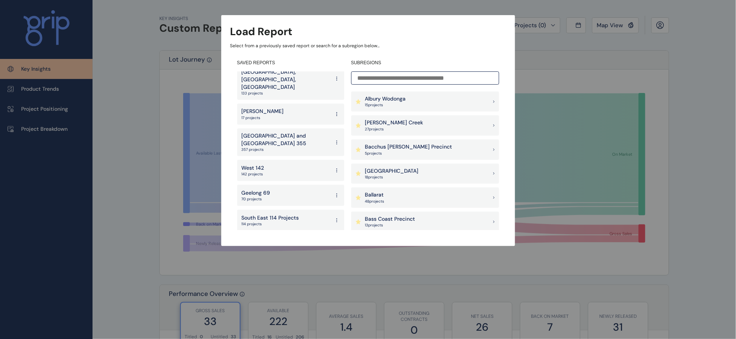
click at [278, 132] on p "Melbourne and Geelong 355" at bounding box center [286, 139] width 88 height 15
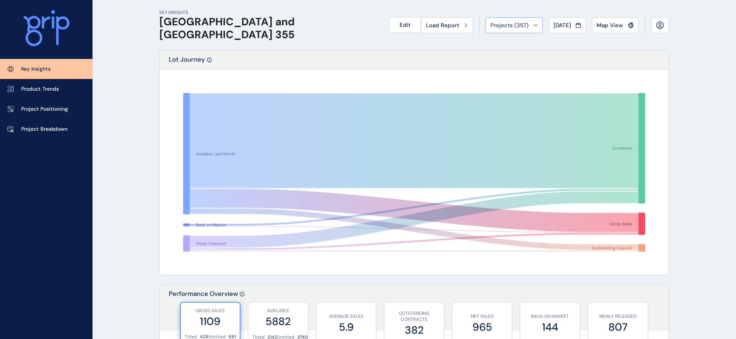
click at [380, 31] on button "Projects ( 357 )" at bounding box center [514, 25] width 57 height 16
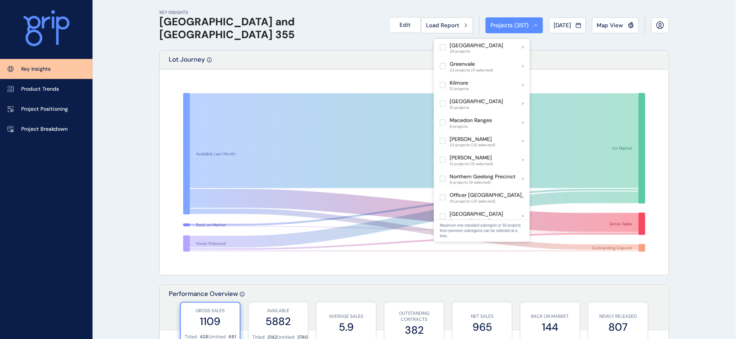
scroll to position [318, 0]
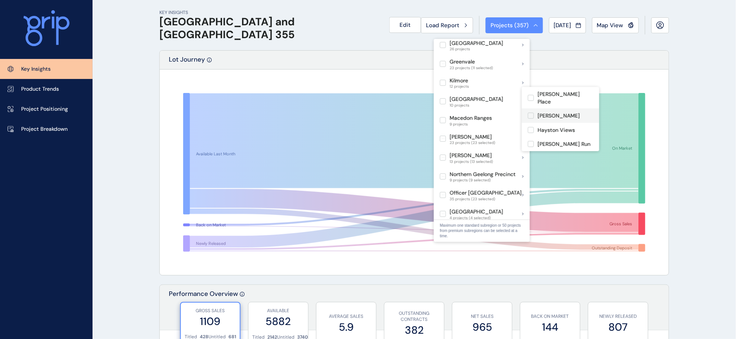
click at [380, 113] on label at bounding box center [531, 116] width 6 height 6
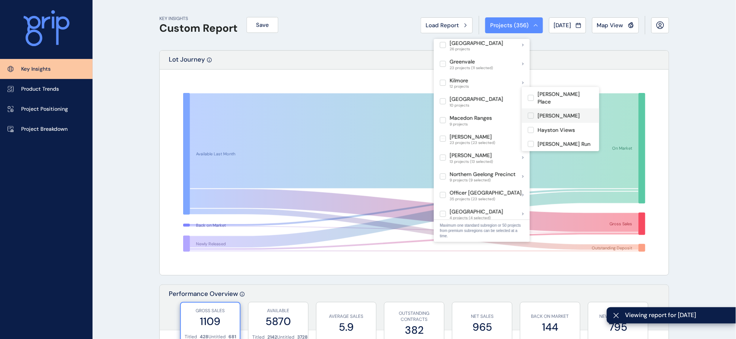
click at [380, 113] on label at bounding box center [531, 116] width 6 height 6
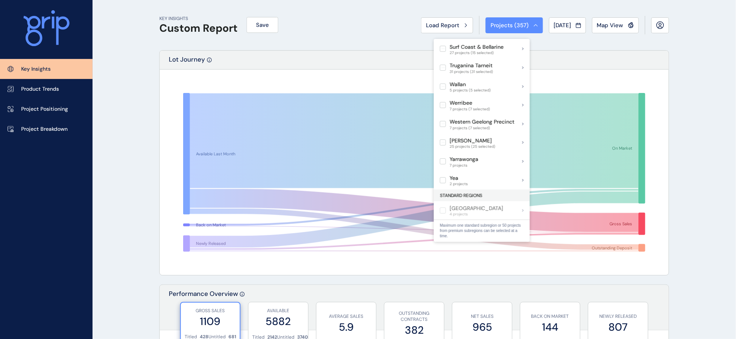
scroll to position [679, 0]
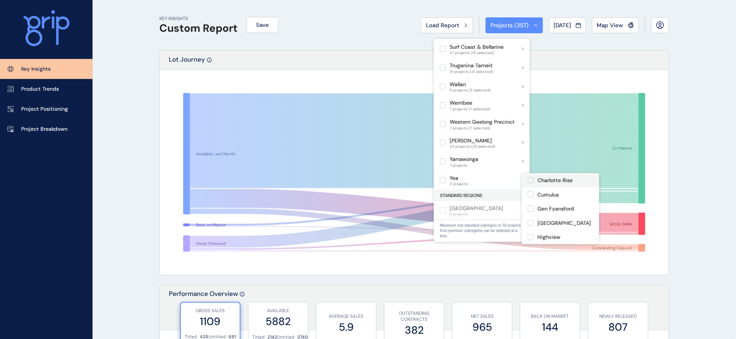
click at [380, 179] on label at bounding box center [531, 180] width 6 height 6
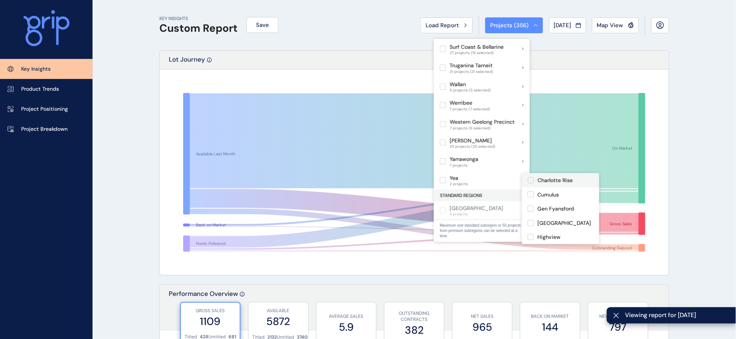
click at [380, 179] on label at bounding box center [531, 180] width 6 height 6
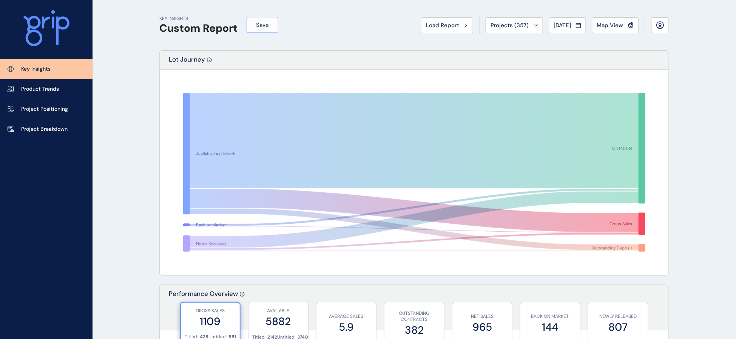
click at [250, 25] on button "Save" at bounding box center [263, 25] width 32 height 16
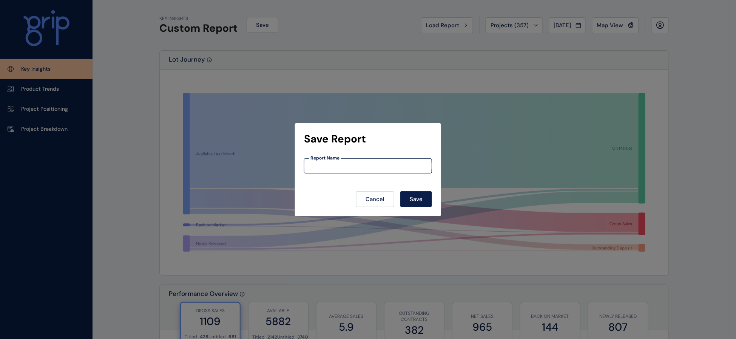
click at [320, 162] on input at bounding box center [368, 165] width 127 height 6
type input "**********"
click at [380, 198] on span "Save" at bounding box center [416, 199] width 13 height 8
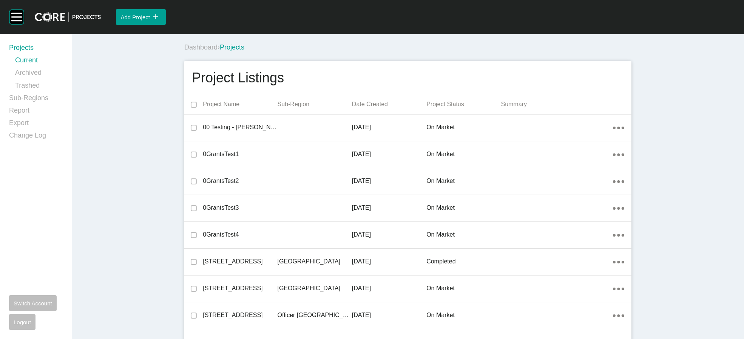
click at [376, 108] on p "Date Created" at bounding box center [389, 104] width 74 height 8
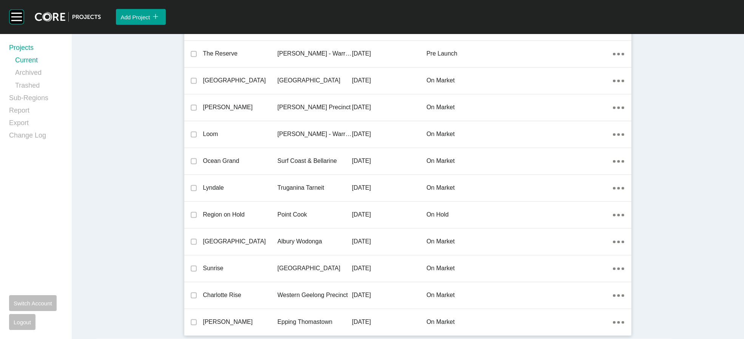
scroll to position [22977, 0]
